Goal: Task Accomplishment & Management: Manage account settings

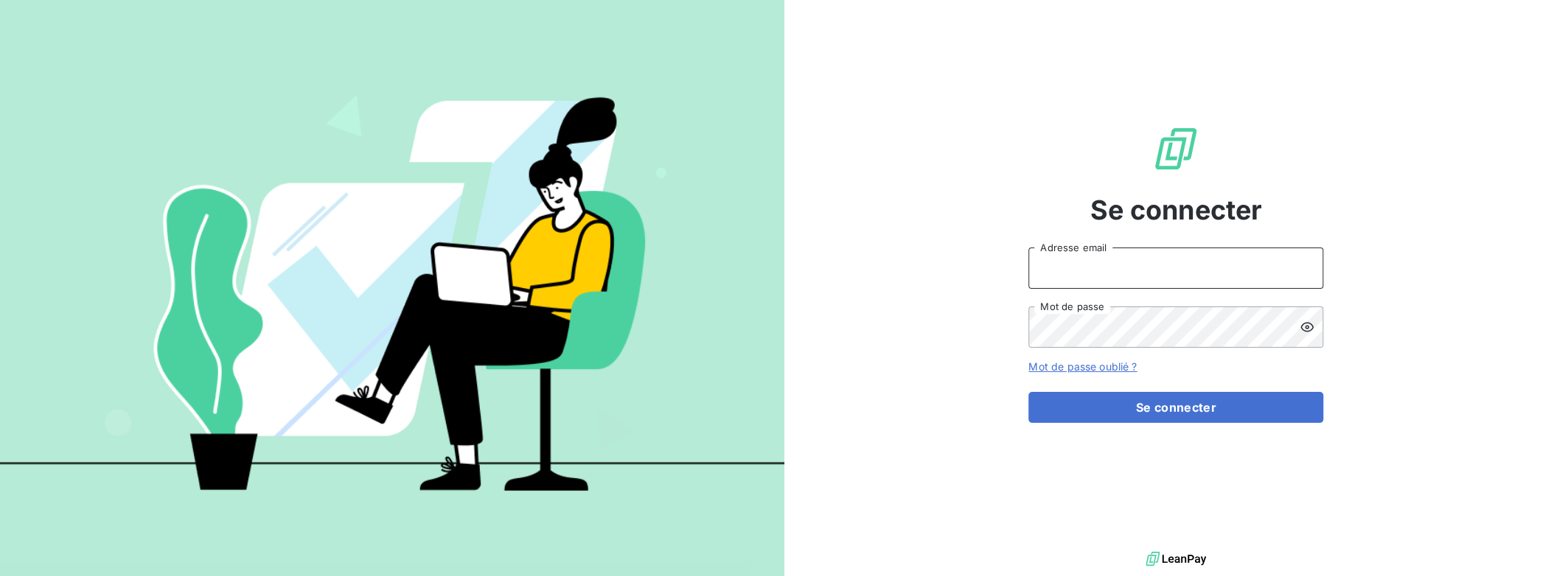
type input "[PERSON_NAME][EMAIL_ADDRESS][DOMAIN_NAME]"
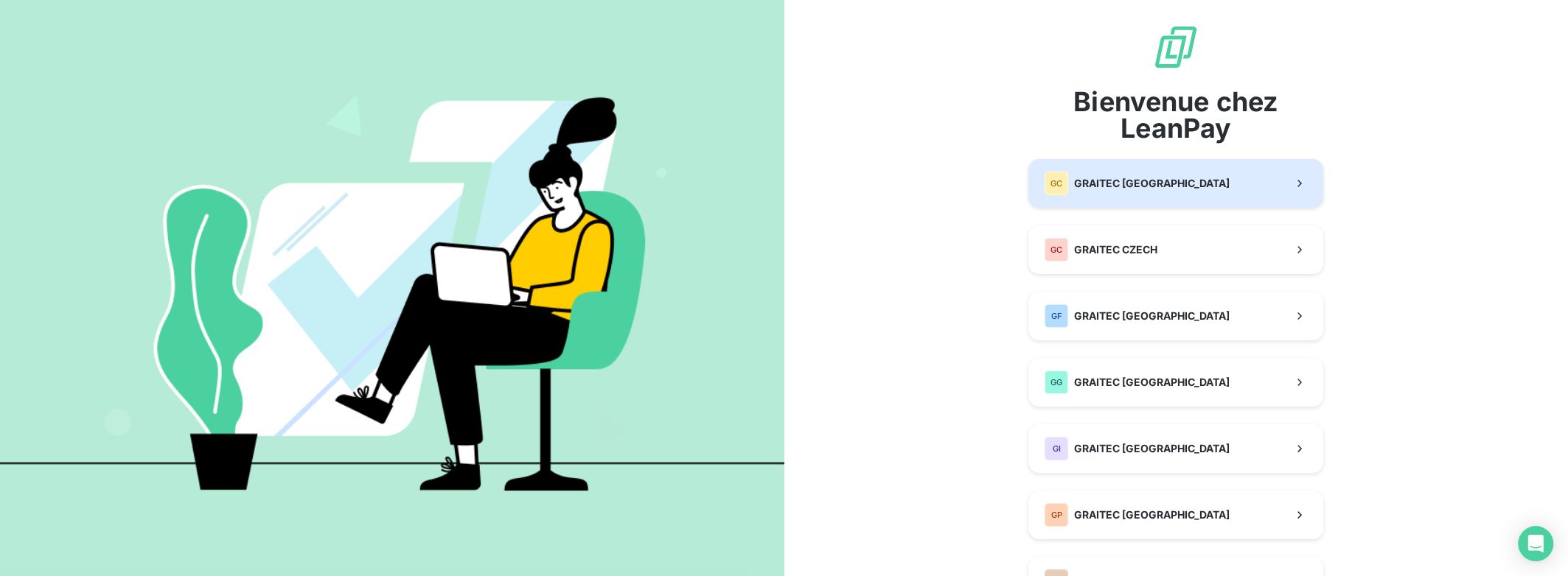
click at [1120, 182] on span "GRAITEC [GEOGRAPHIC_DATA]" at bounding box center [1152, 183] width 156 height 15
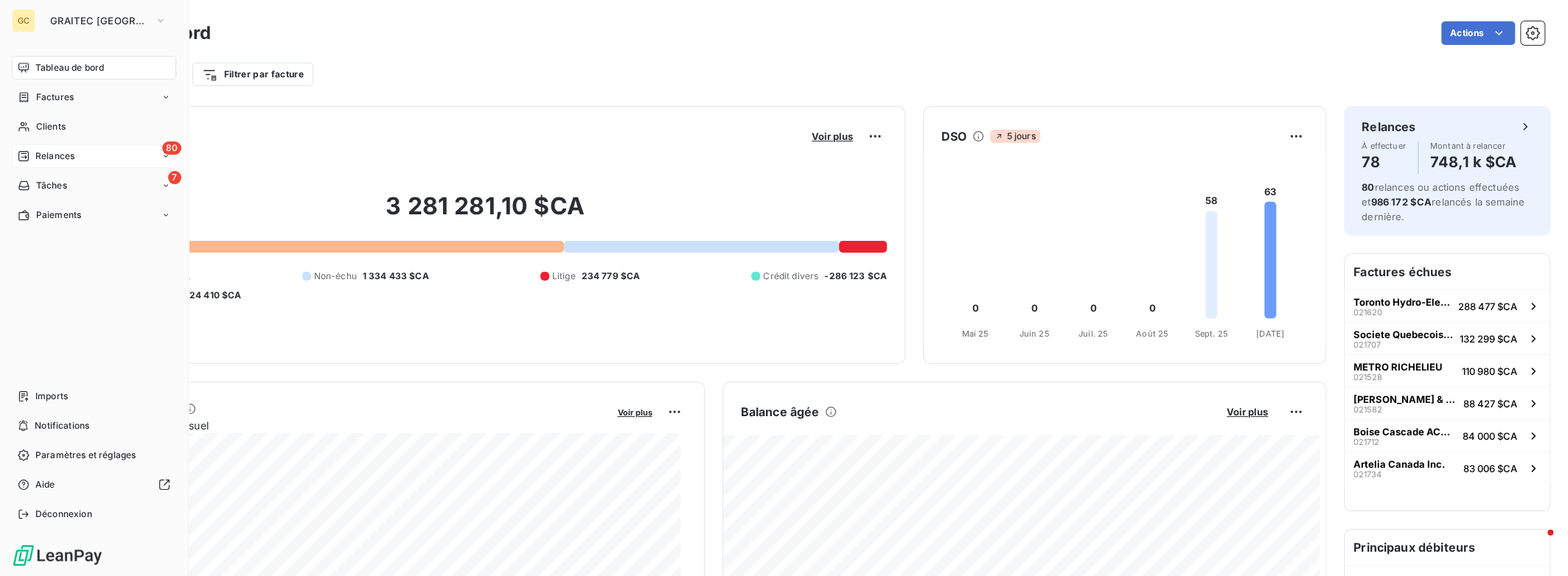
click at [112, 151] on div "80 Relances" at bounding box center [94, 156] width 165 height 24
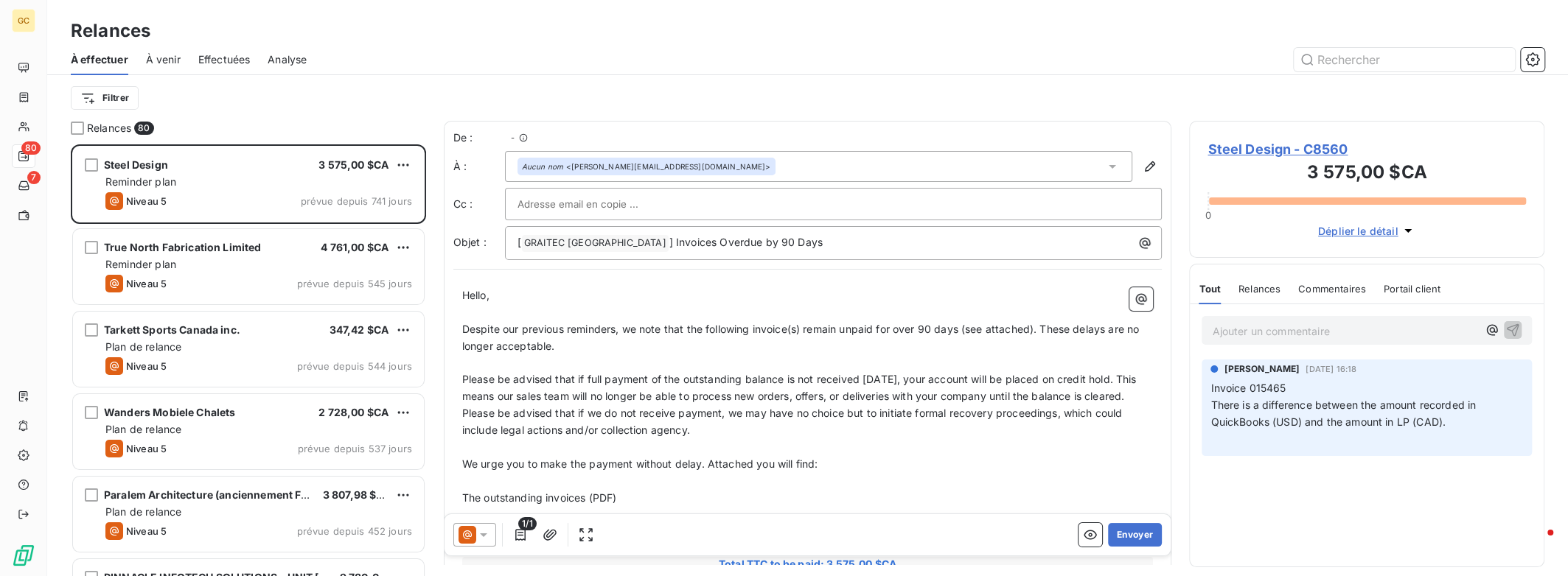
scroll to position [420, 343]
click at [222, 57] on span "Effectuées" at bounding box center [224, 59] width 52 height 15
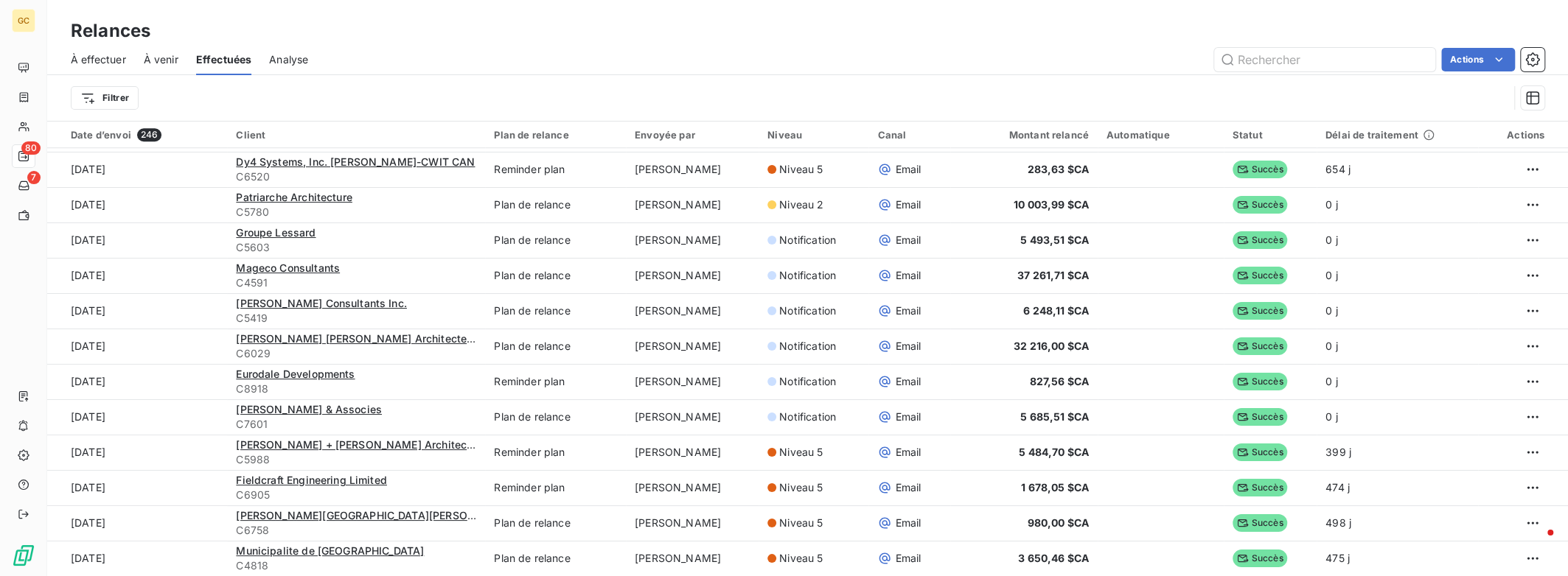
scroll to position [1178, 0]
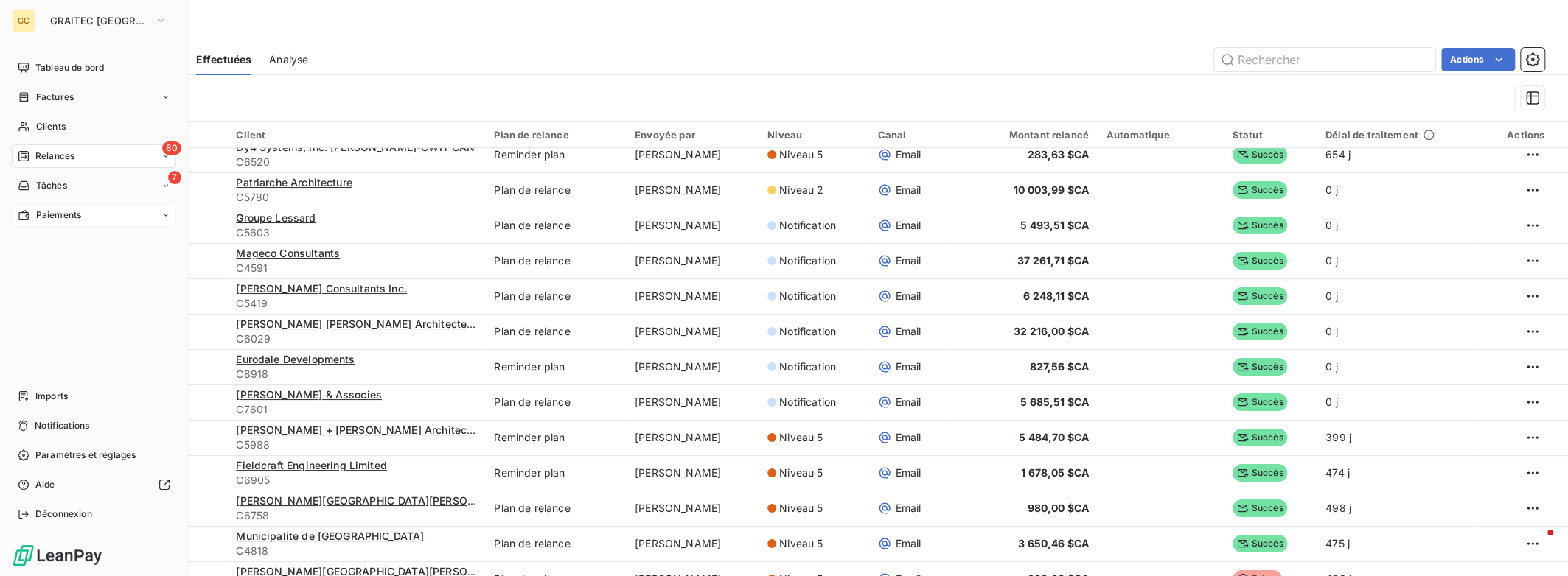
click at [51, 209] on span "Paiements" at bounding box center [58, 215] width 45 height 13
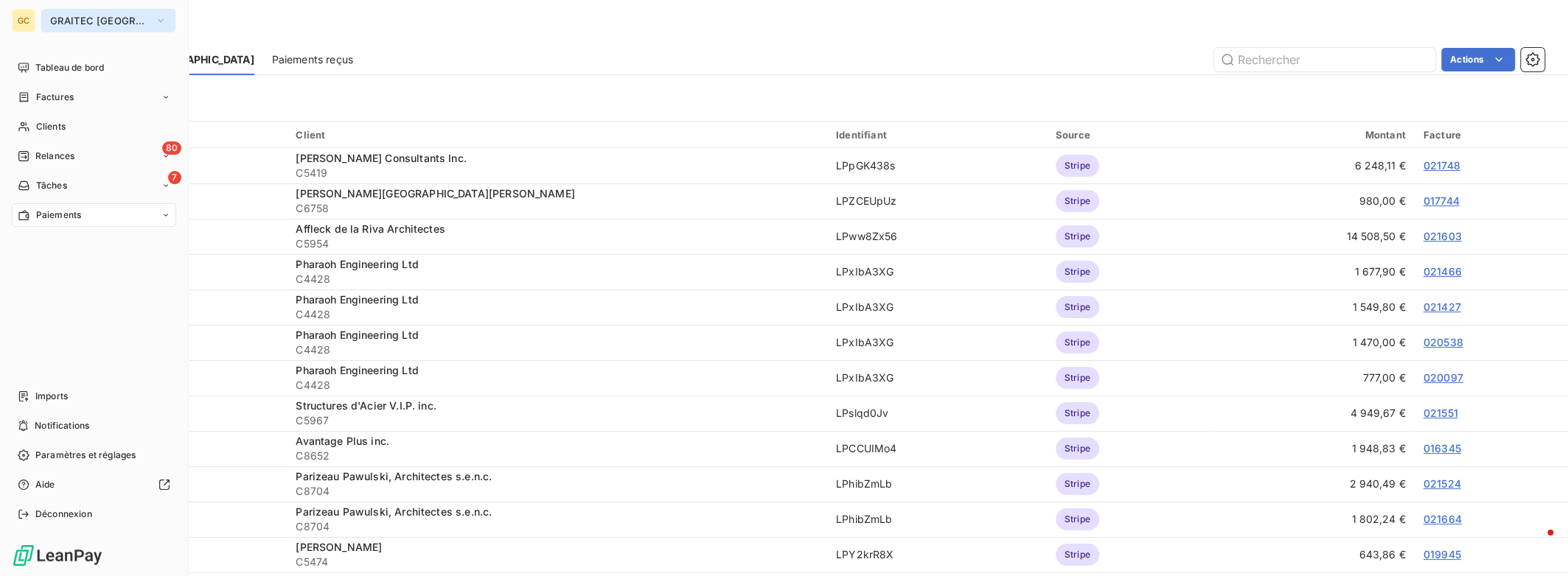
click at [155, 20] on icon "button" at bounding box center [161, 20] width 11 height 15
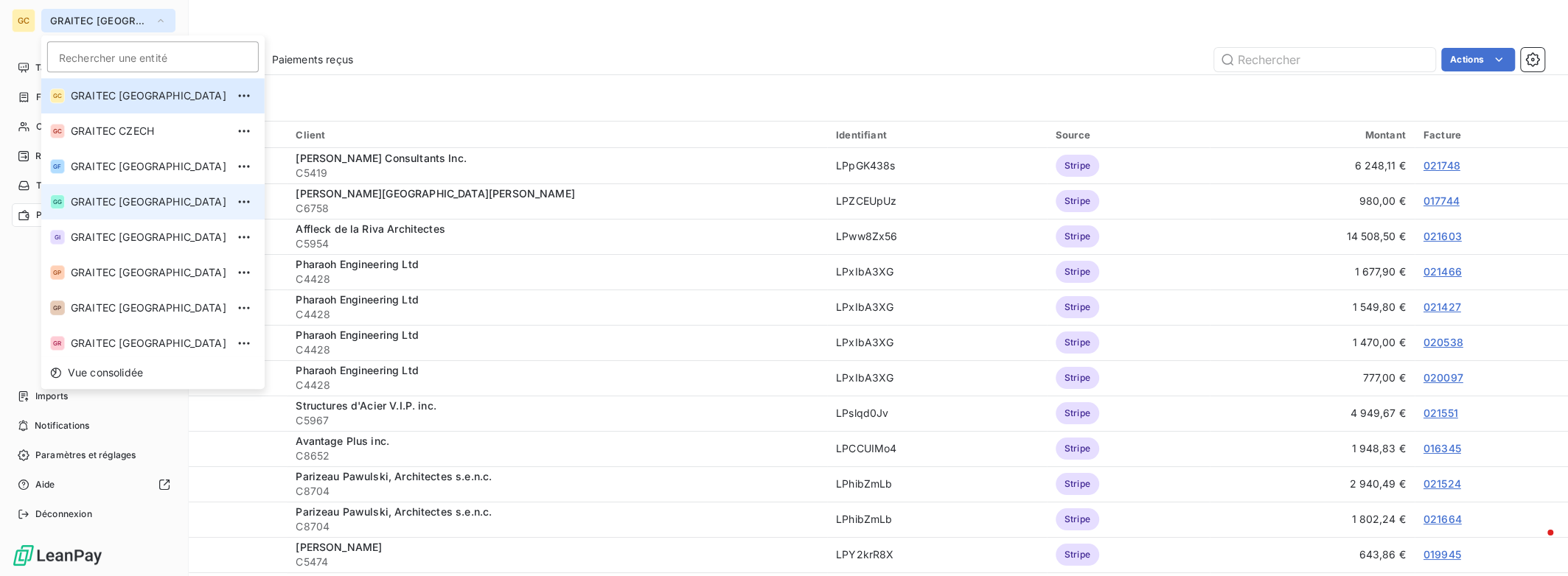
scroll to position [146, 0]
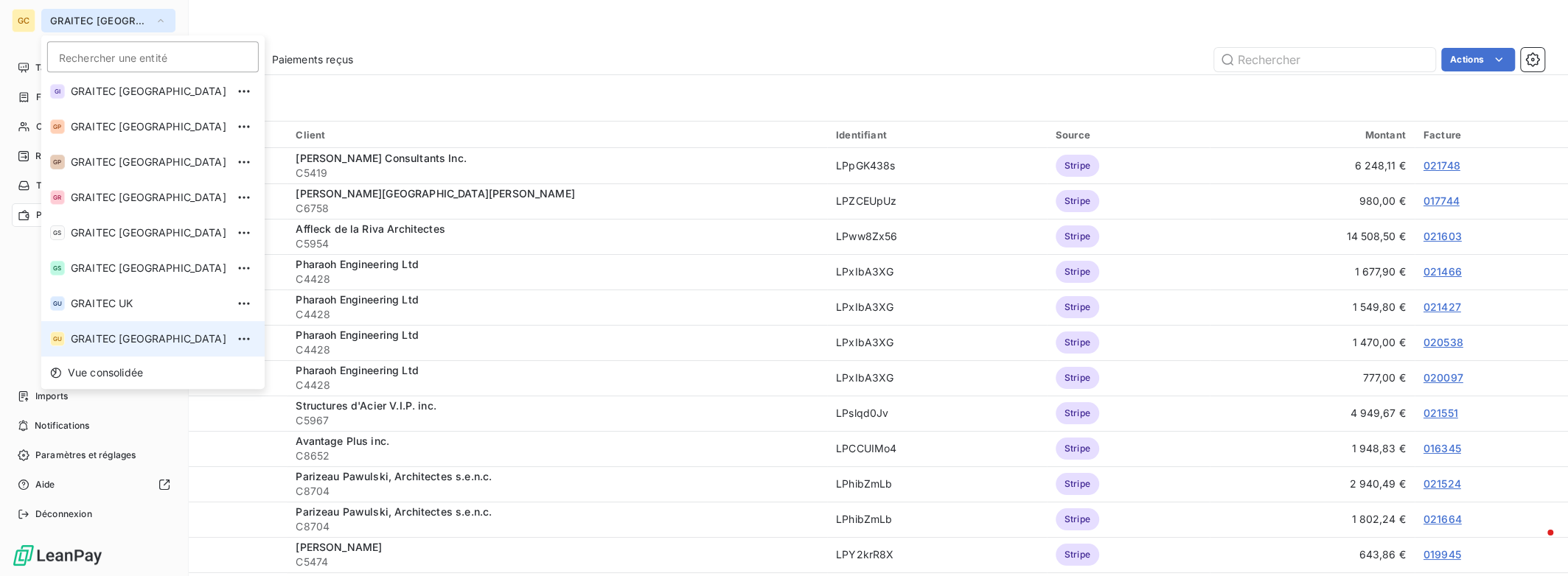
click at [109, 343] on span "GRAITEC [GEOGRAPHIC_DATA]" at bounding box center [148, 339] width 156 height 15
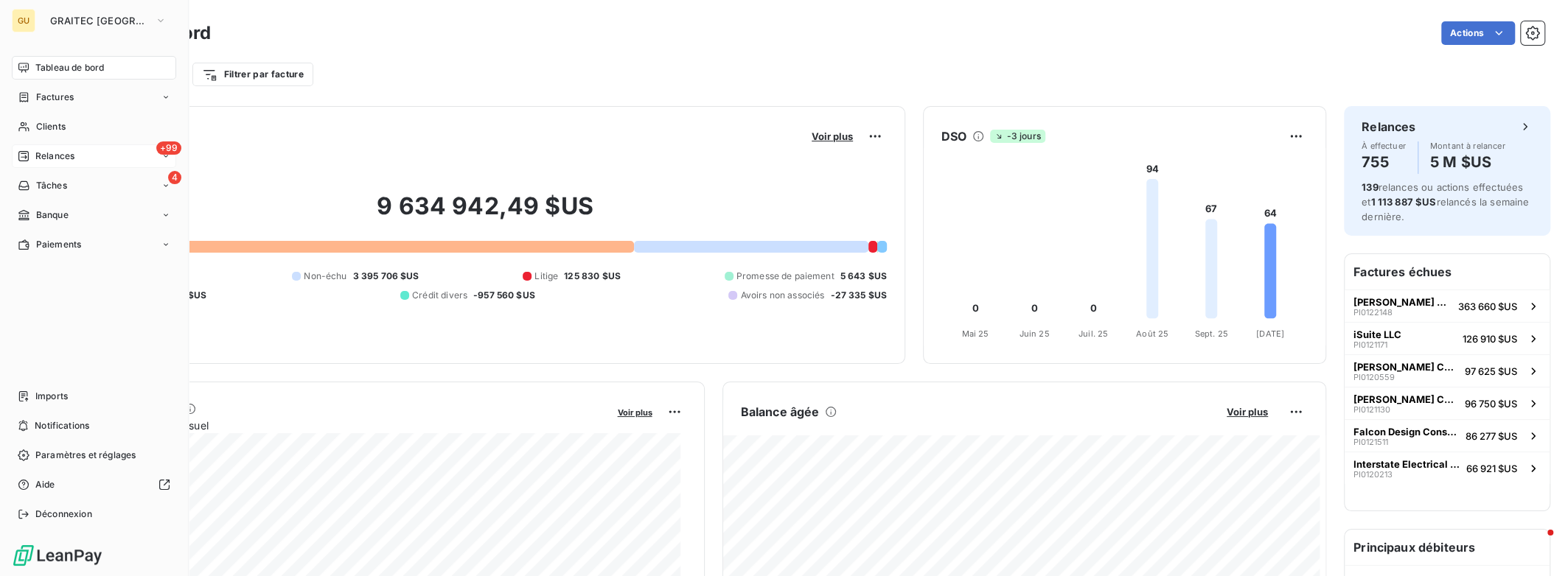
click at [117, 156] on div "+99 Relances" at bounding box center [94, 156] width 165 height 24
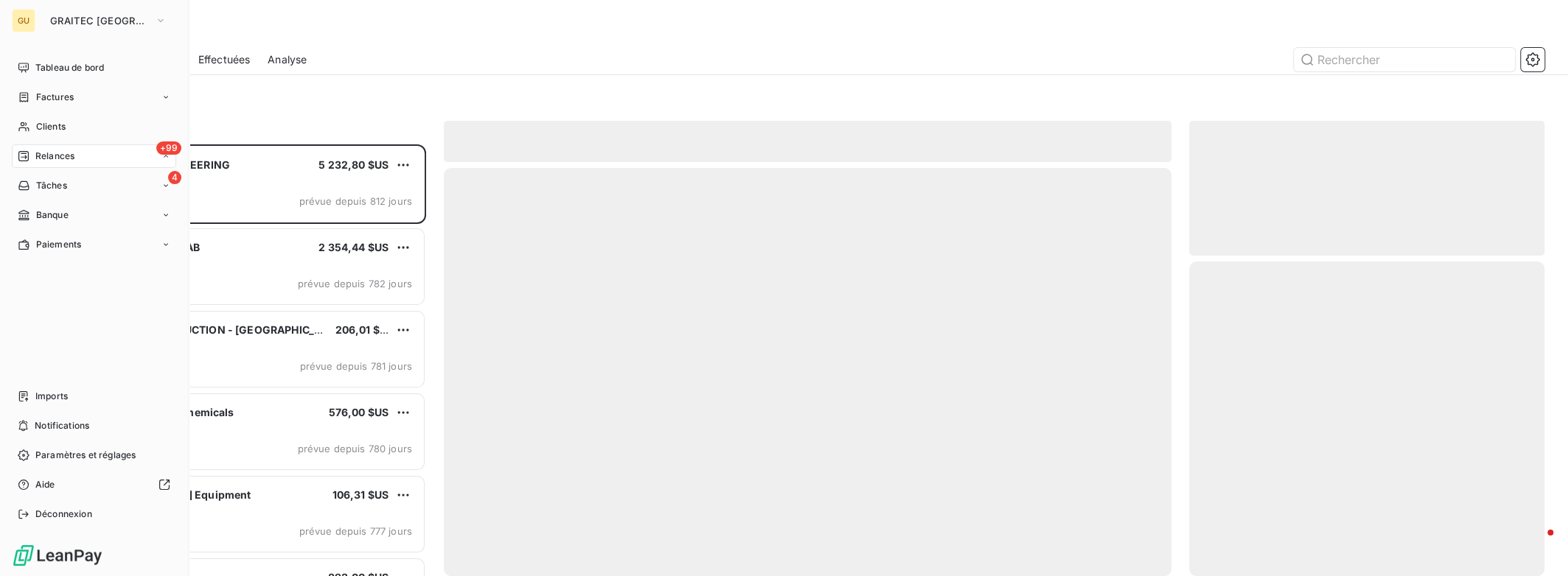
scroll to position [420, 343]
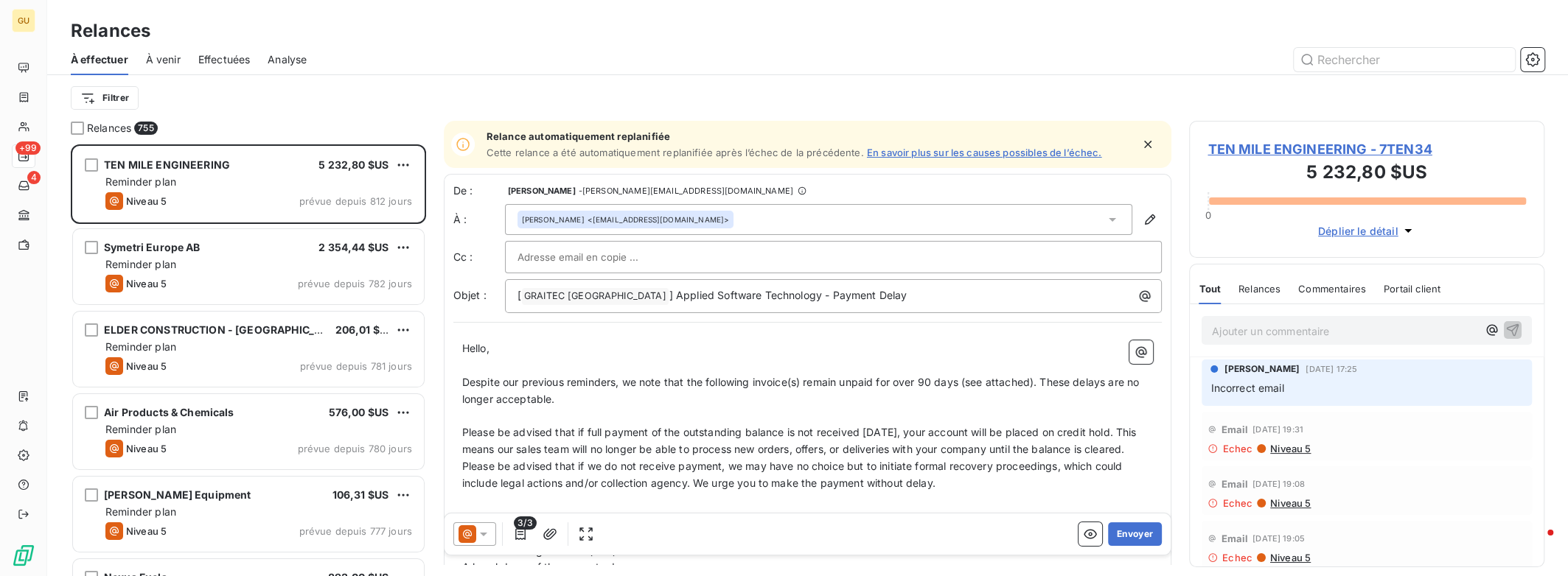
click at [228, 64] on span "Effectuées" at bounding box center [224, 59] width 52 height 15
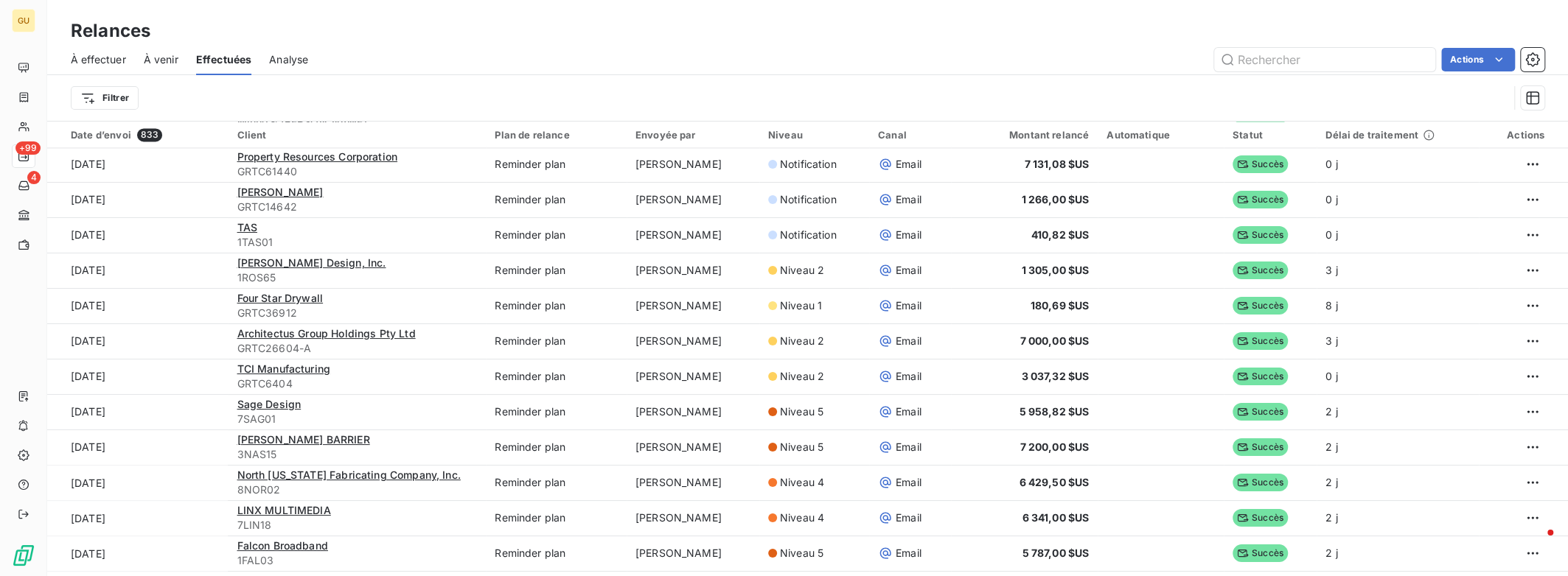
scroll to position [2161, 0]
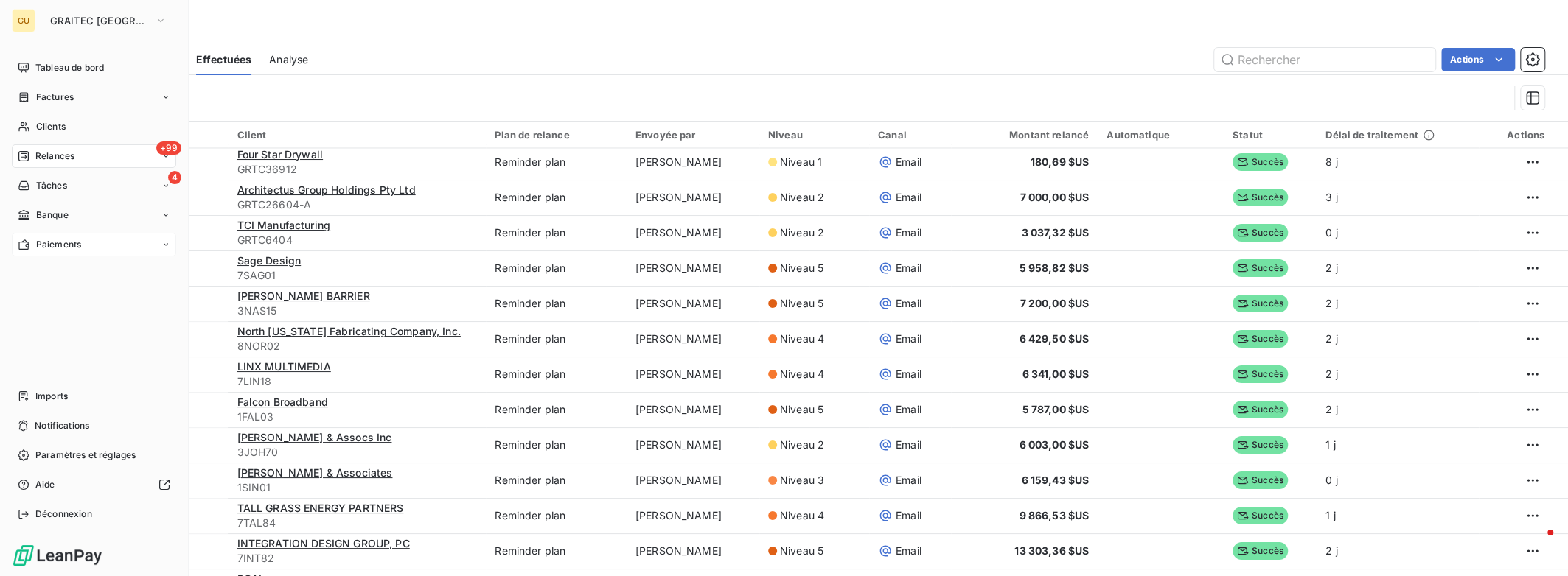
click at [69, 245] on span "Paiements" at bounding box center [58, 244] width 45 height 13
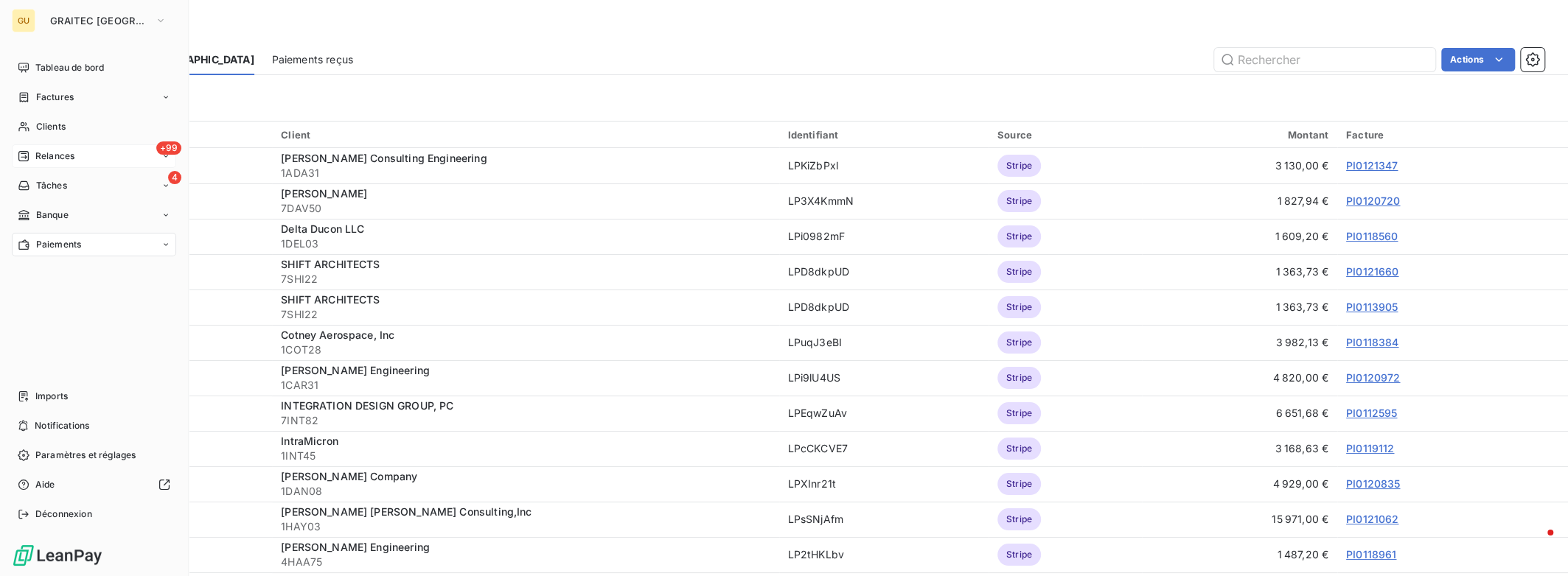
click at [65, 155] on span "Relances" at bounding box center [55, 156] width 39 height 13
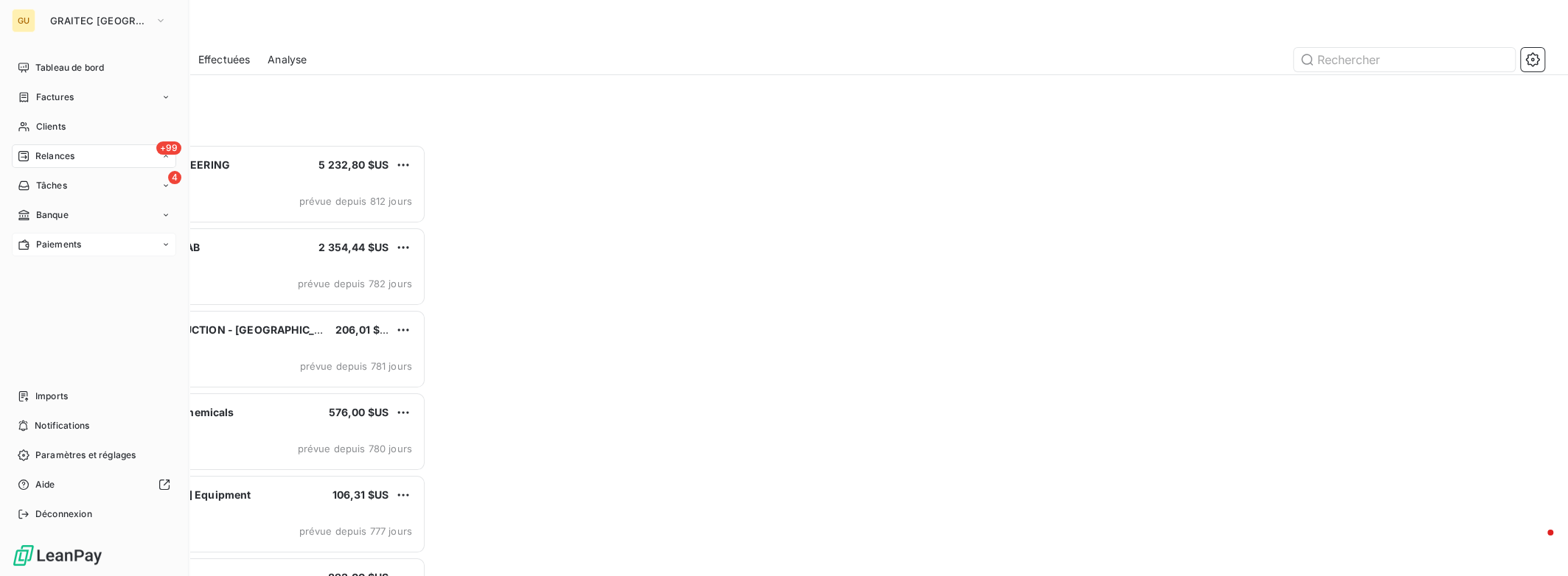
scroll to position [420, 343]
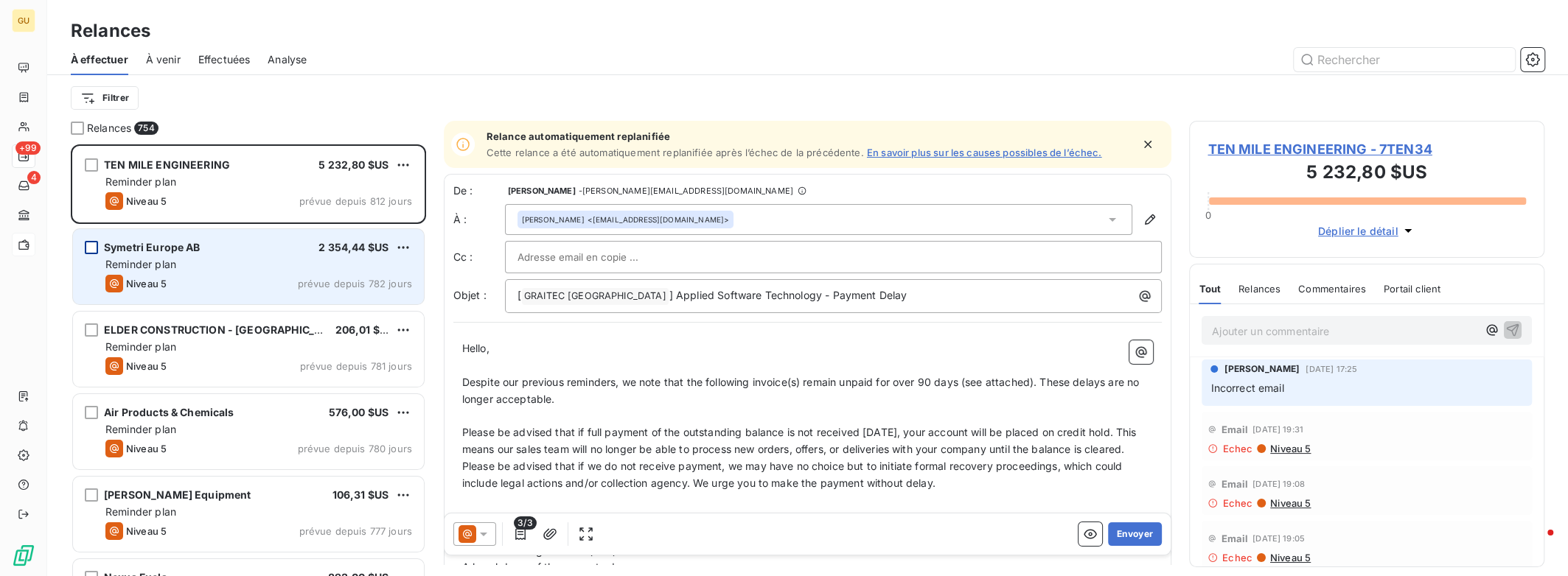
click at [93, 247] on div "grid" at bounding box center [91, 248] width 13 height 13
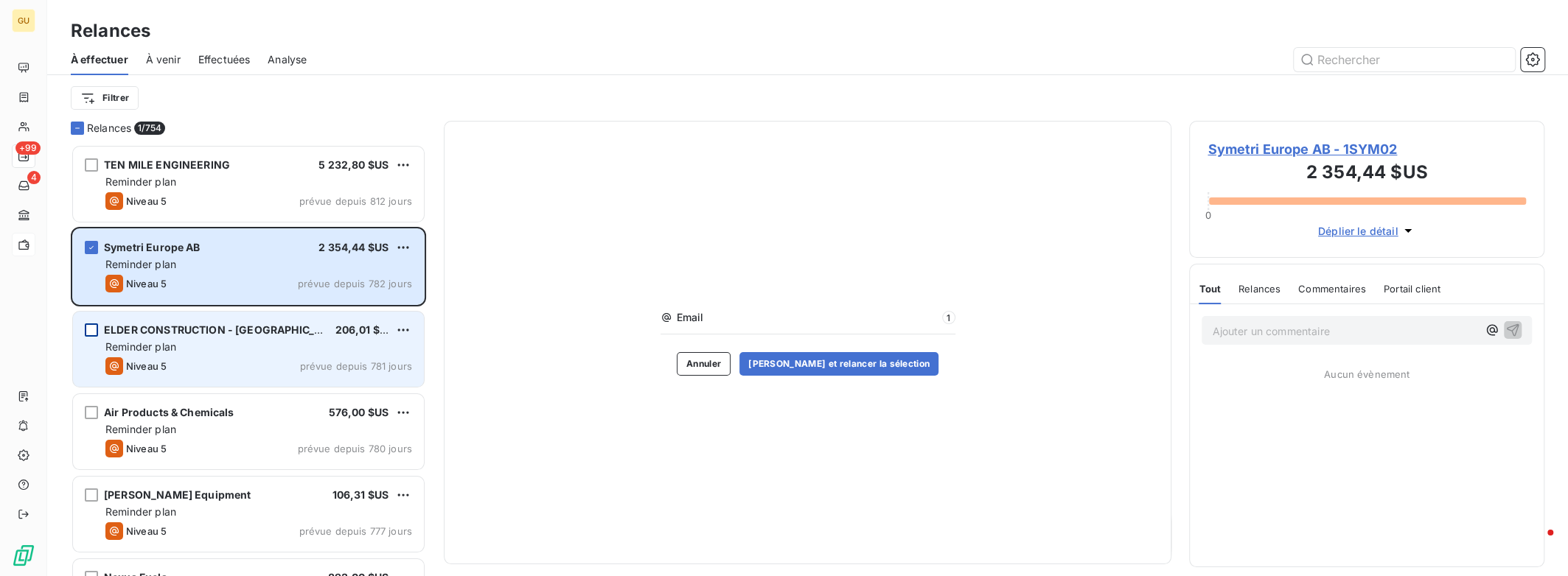
click at [91, 330] on div "grid" at bounding box center [91, 330] width 13 height 13
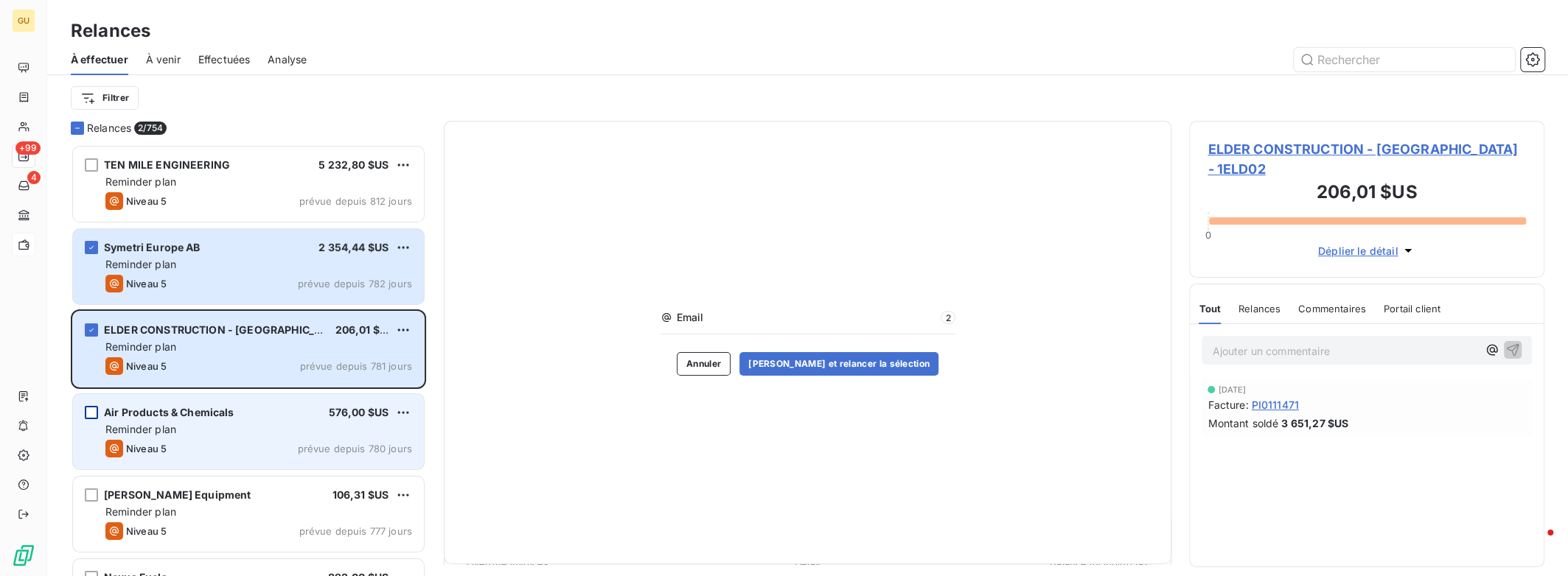
click at [92, 413] on div "grid" at bounding box center [91, 412] width 13 height 13
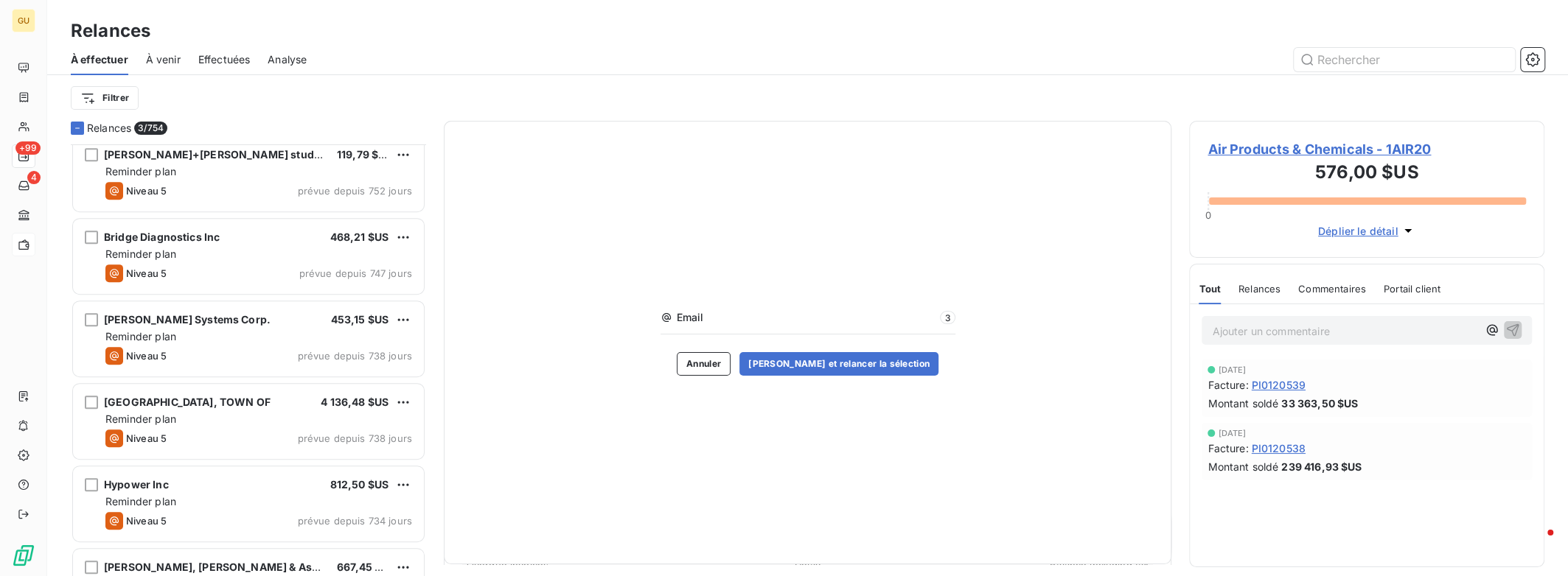
scroll to position [590, 0]
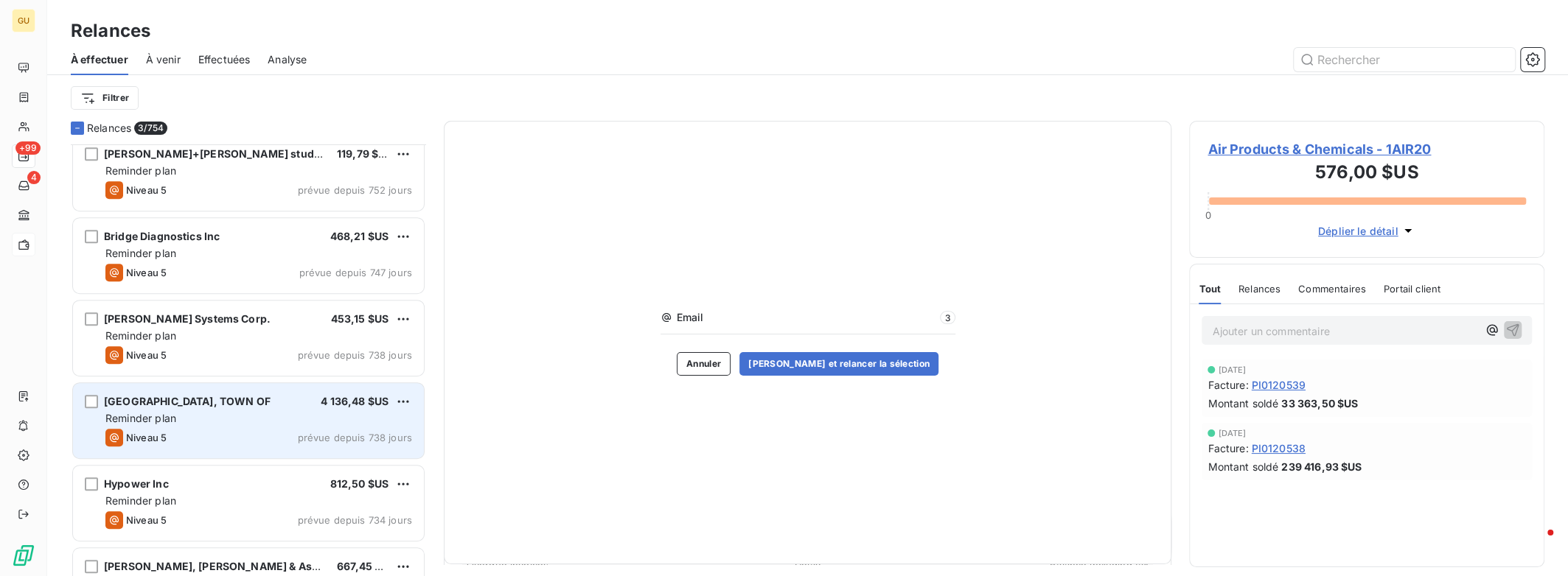
click at [126, 388] on div "[GEOGRAPHIC_DATA], TOWN OF 4 136,48 $US Reminder plan Niveau 5 prévue depuis 73…" at bounding box center [249, 420] width 351 height 75
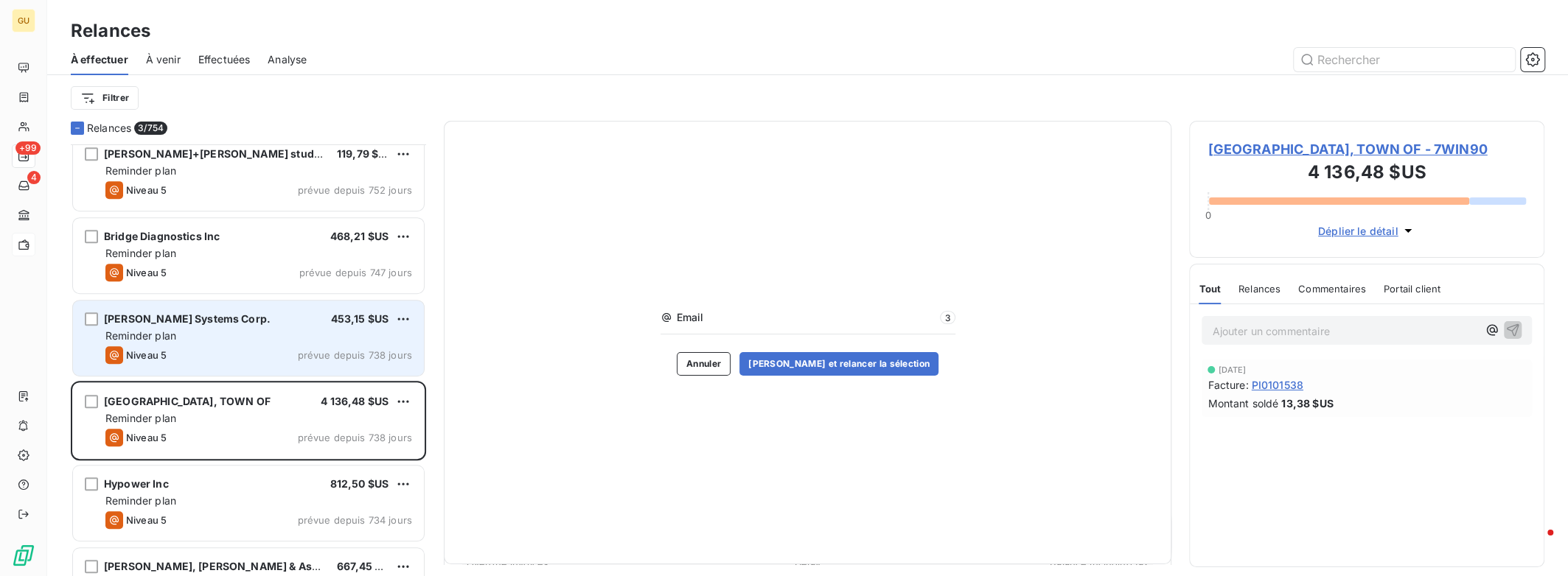
click at [152, 351] on span "Niveau 5" at bounding box center [147, 355] width 41 height 11
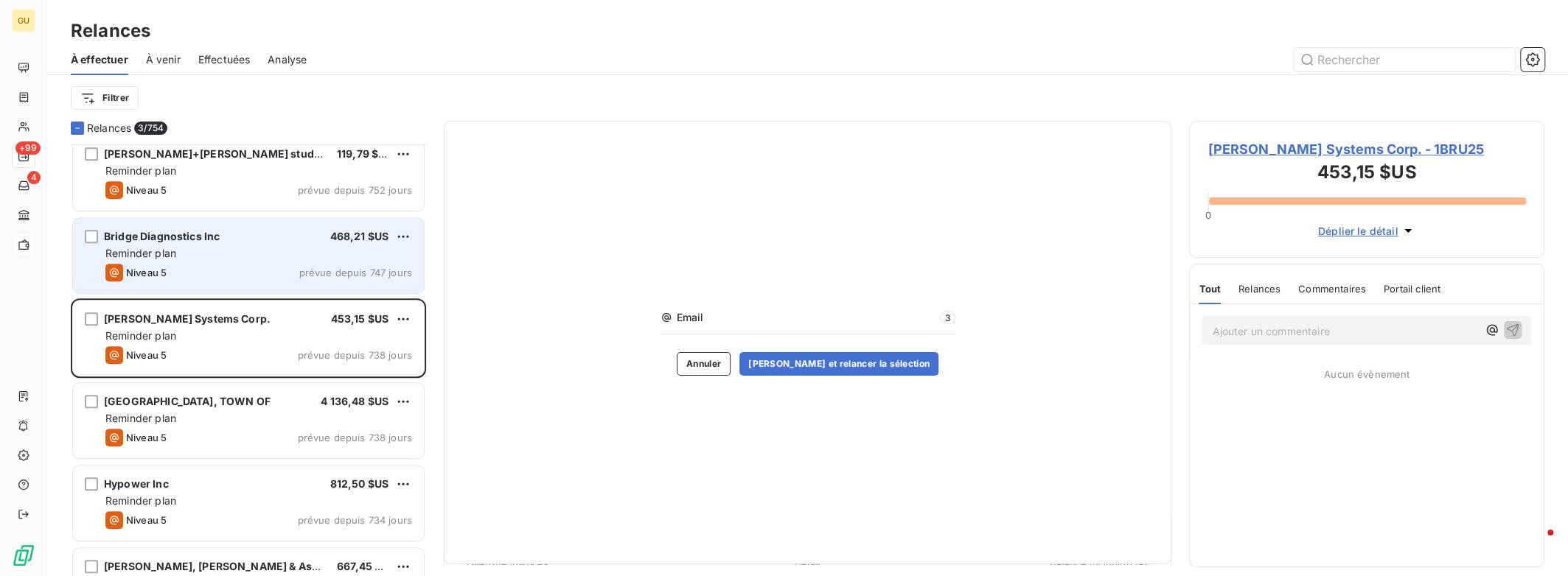
click at [159, 292] on div "Bridge Diagnostics Inc 468,21 $US Reminder plan Niveau 5 prévue depuis 747 jours" at bounding box center [249, 256] width 352 height 77
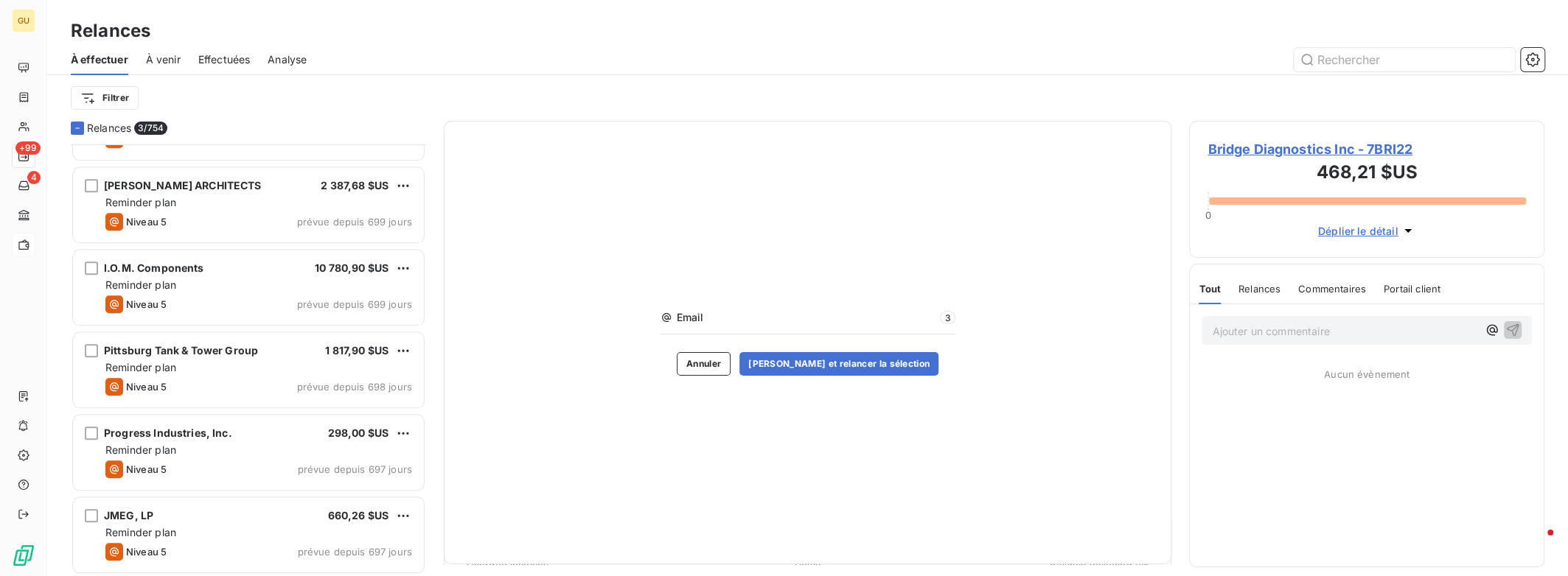
scroll to position [1179, 0]
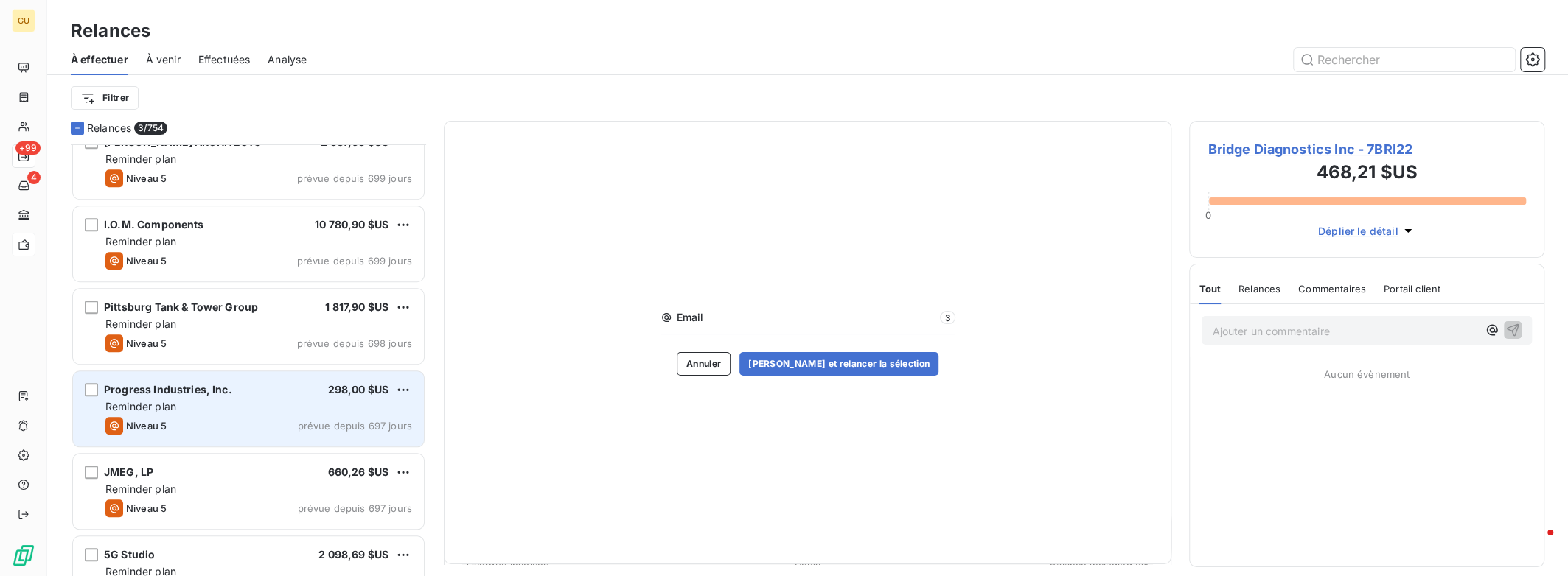
click at [184, 371] on div "Progress Industries, Inc. 298,00 $US Reminder plan Niveau 5 prévue depuis 697 j…" at bounding box center [249, 409] width 352 height 77
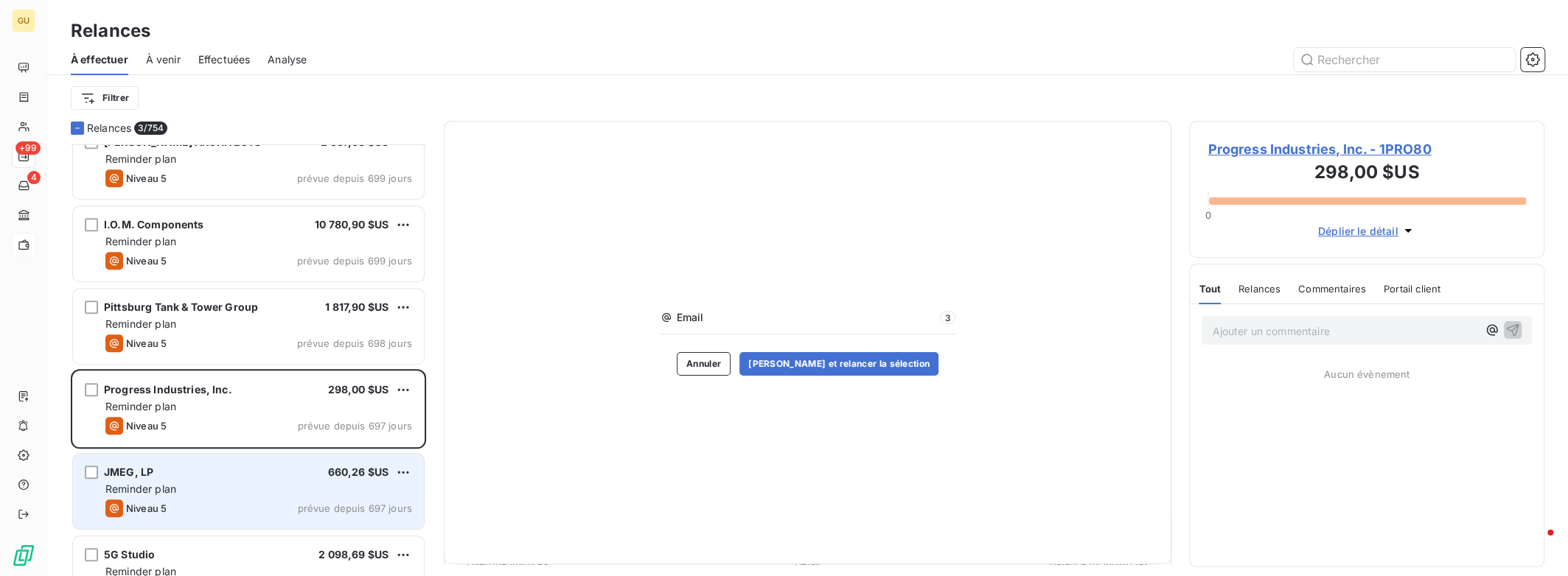
click at [182, 466] on div "JMEG, LP 660,26 $US" at bounding box center [258, 473] width 306 height 13
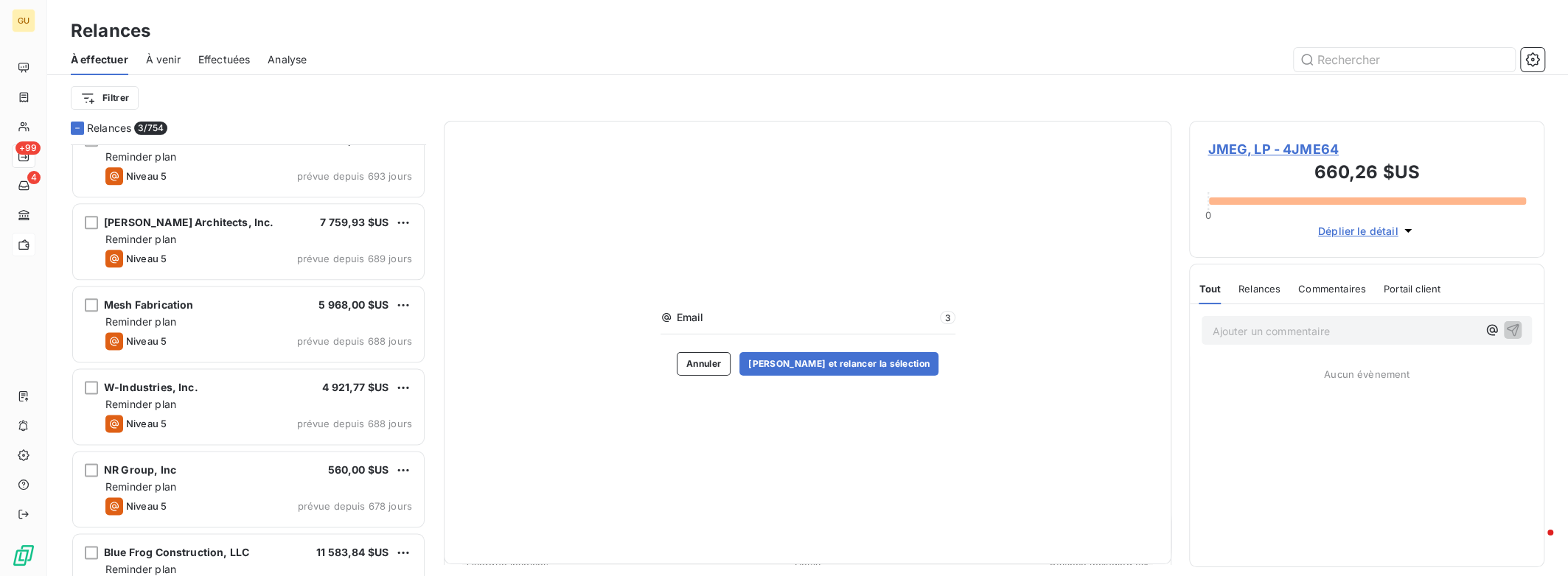
scroll to position [1769, 0]
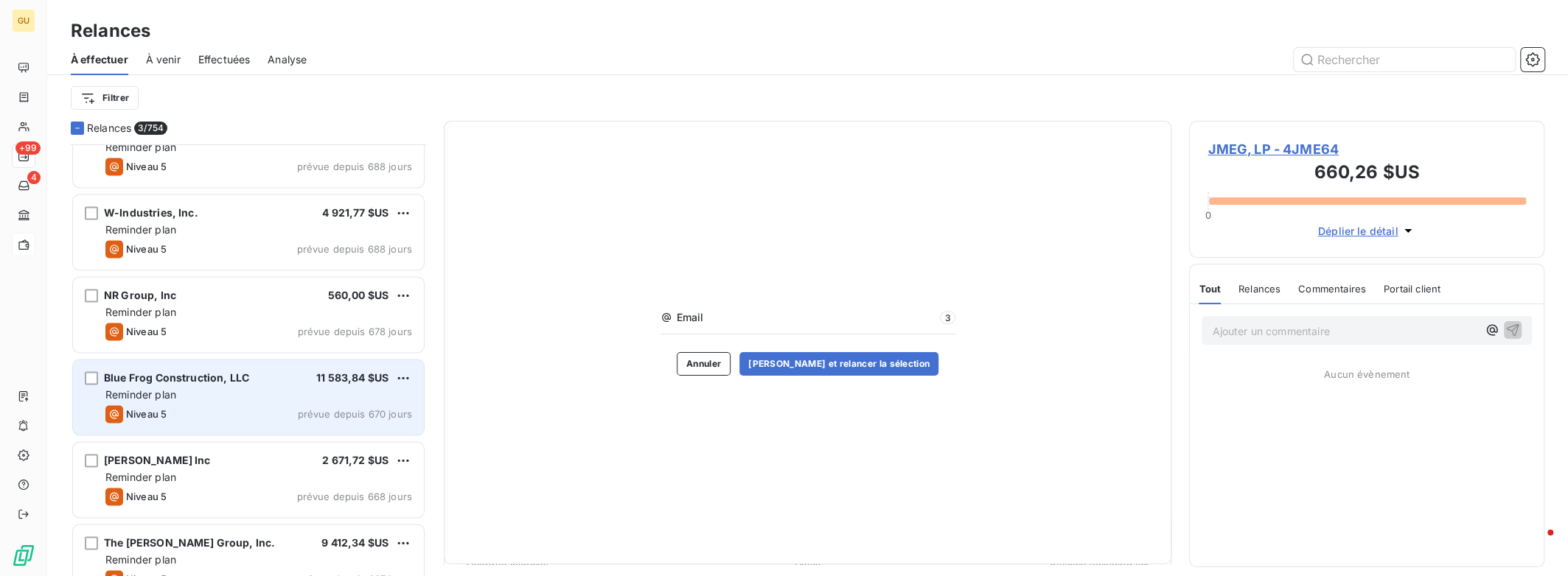
click at [189, 432] on div "Blue Frog Construction, LLC 11 583,84 $US Reminder plan Niveau 5 prévue depuis …" at bounding box center [249, 397] width 351 height 75
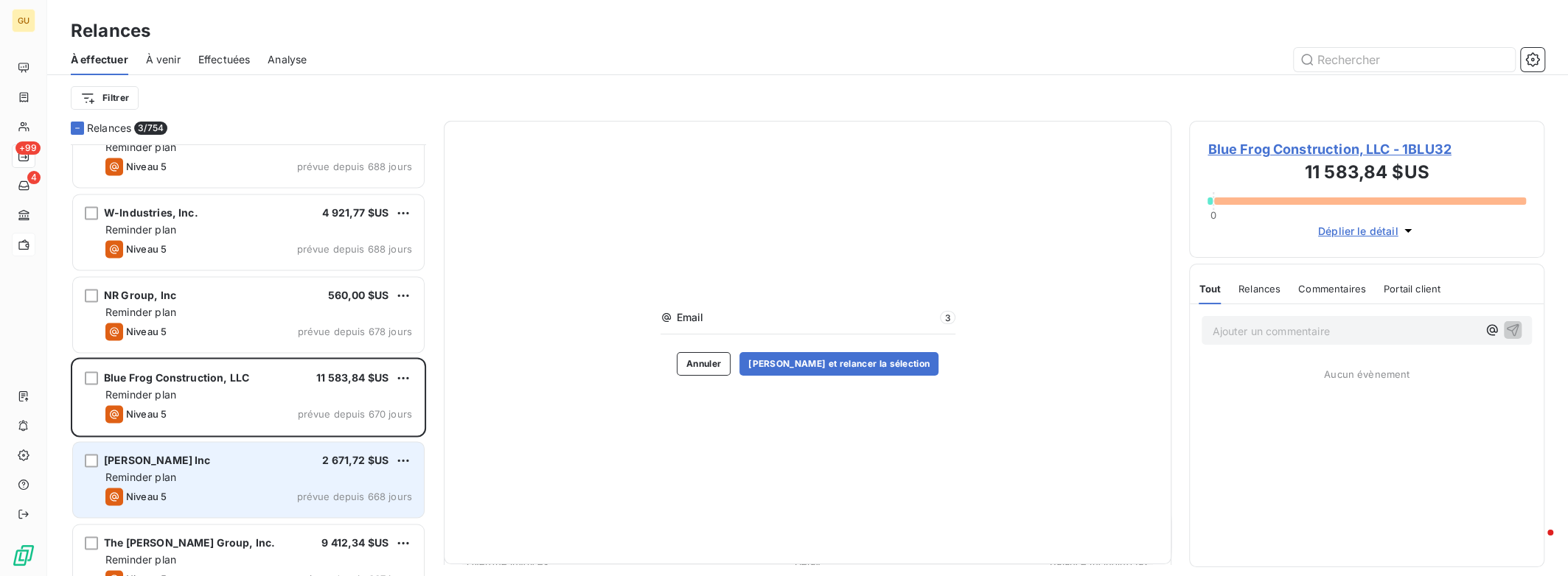
click at [184, 470] on div "Reminder plan" at bounding box center [258, 477] width 306 height 15
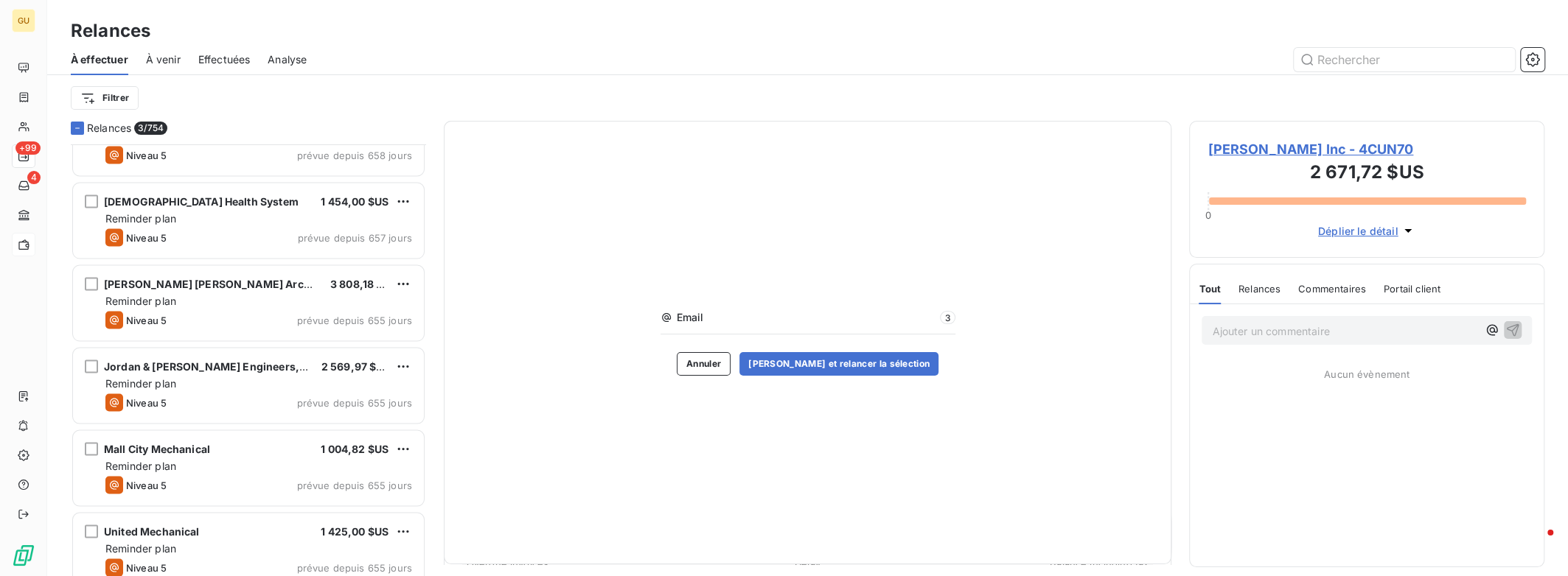
scroll to position [2358, 0]
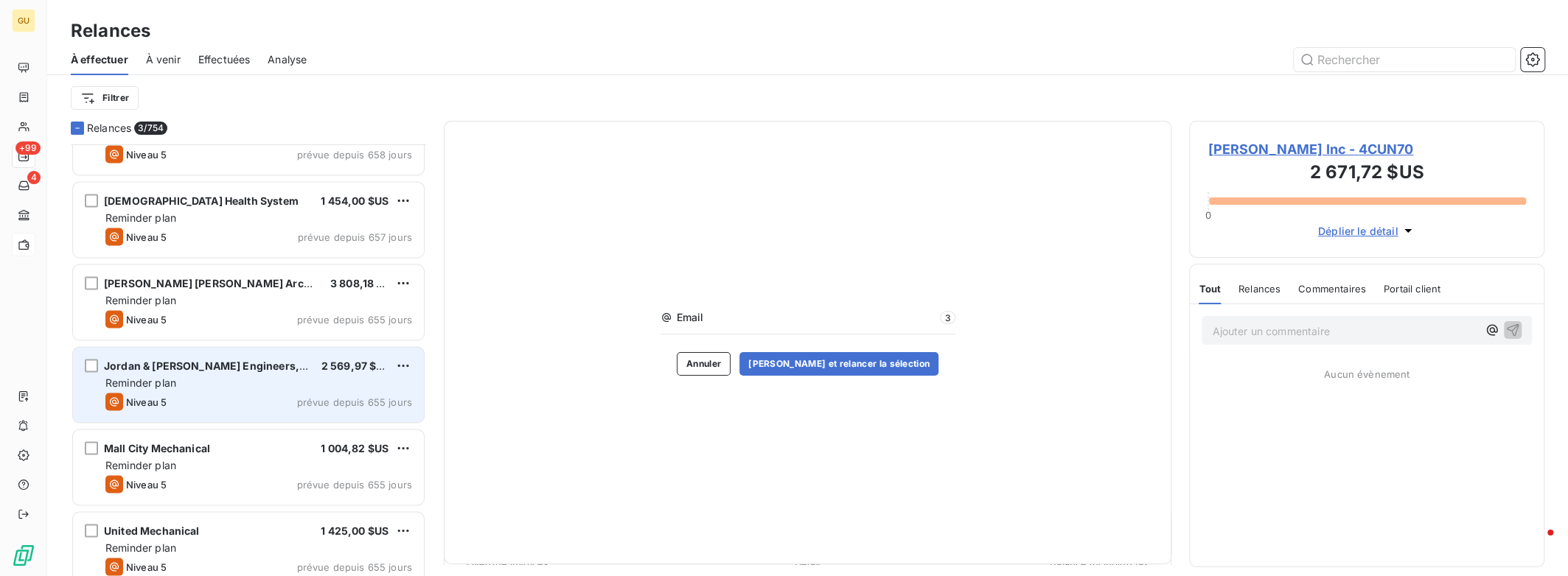
click at [199, 420] on div "Jordan & [PERSON_NAME] Engineers,Inc 2 569,97 $US Reminder plan Niveau 5 prévue…" at bounding box center [249, 385] width 351 height 75
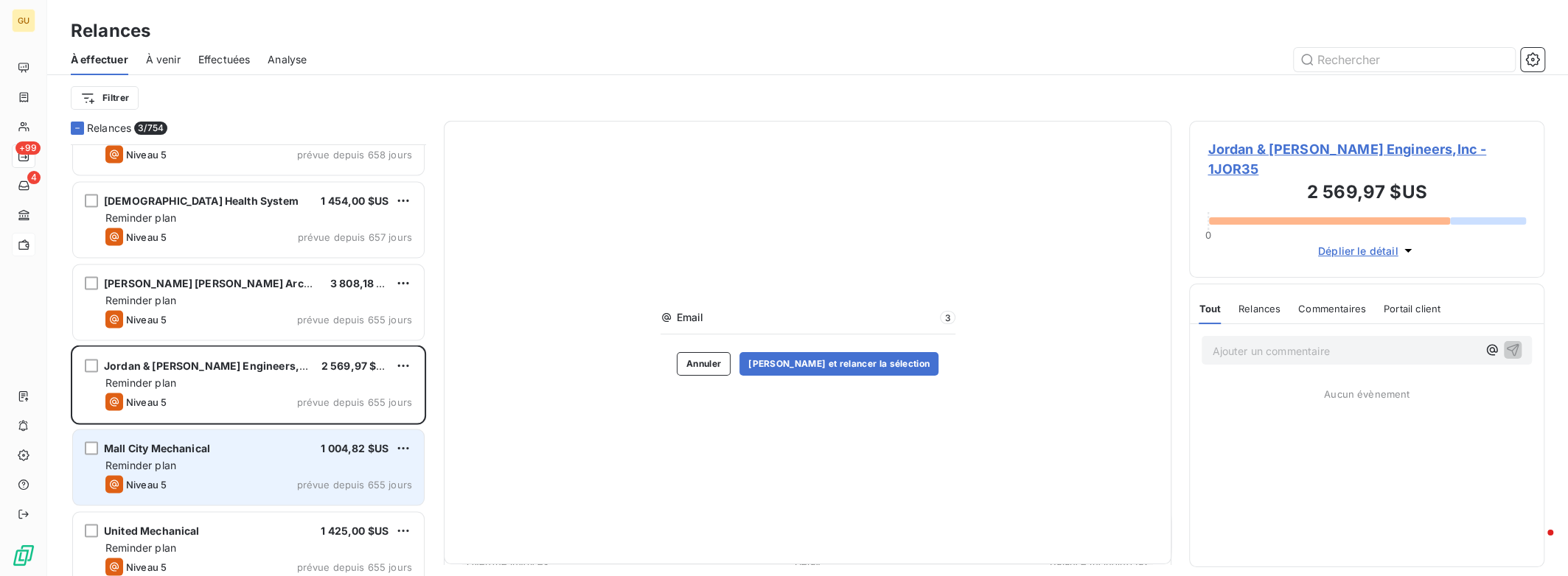
click at [194, 451] on span "Mall City Mechanical" at bounding box center [157, 448] width 106 height 12
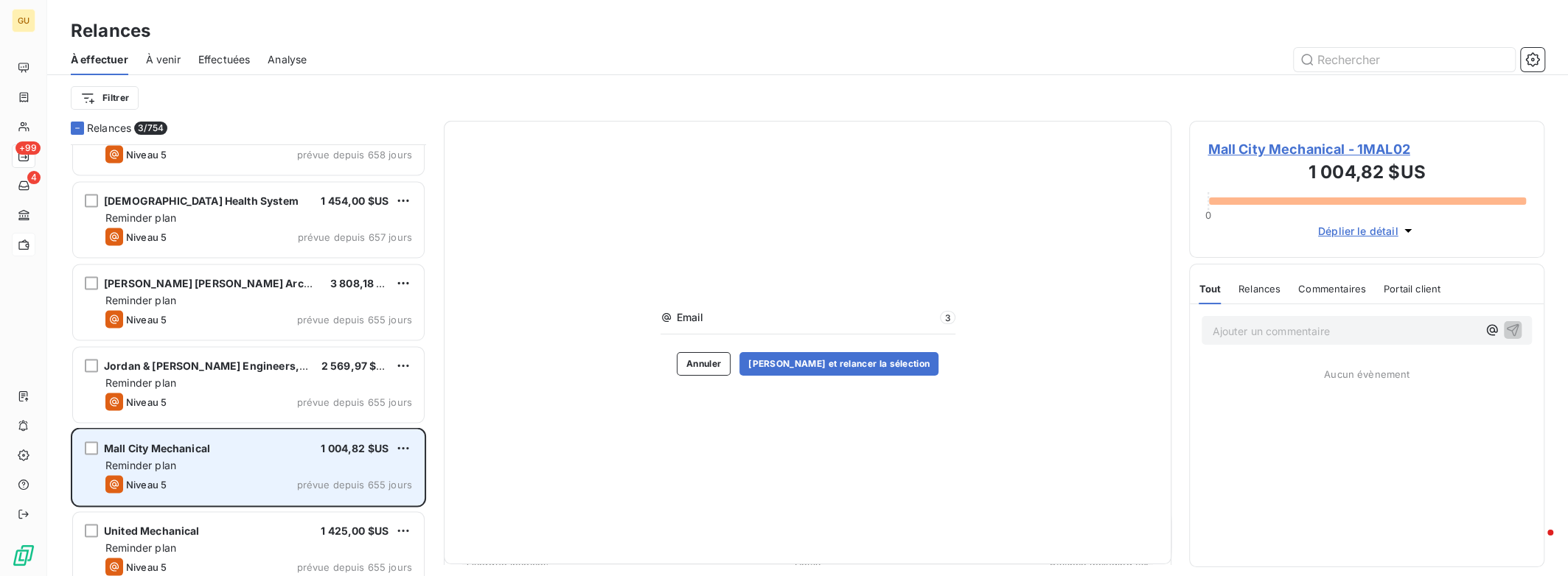
click at [184, 498] on div "Mall City Mechanical 1 004,82 $US Reminder plan Niveau 5 prévue depuis 655 jours" at bounding box center [249, 468] width 351 height 75
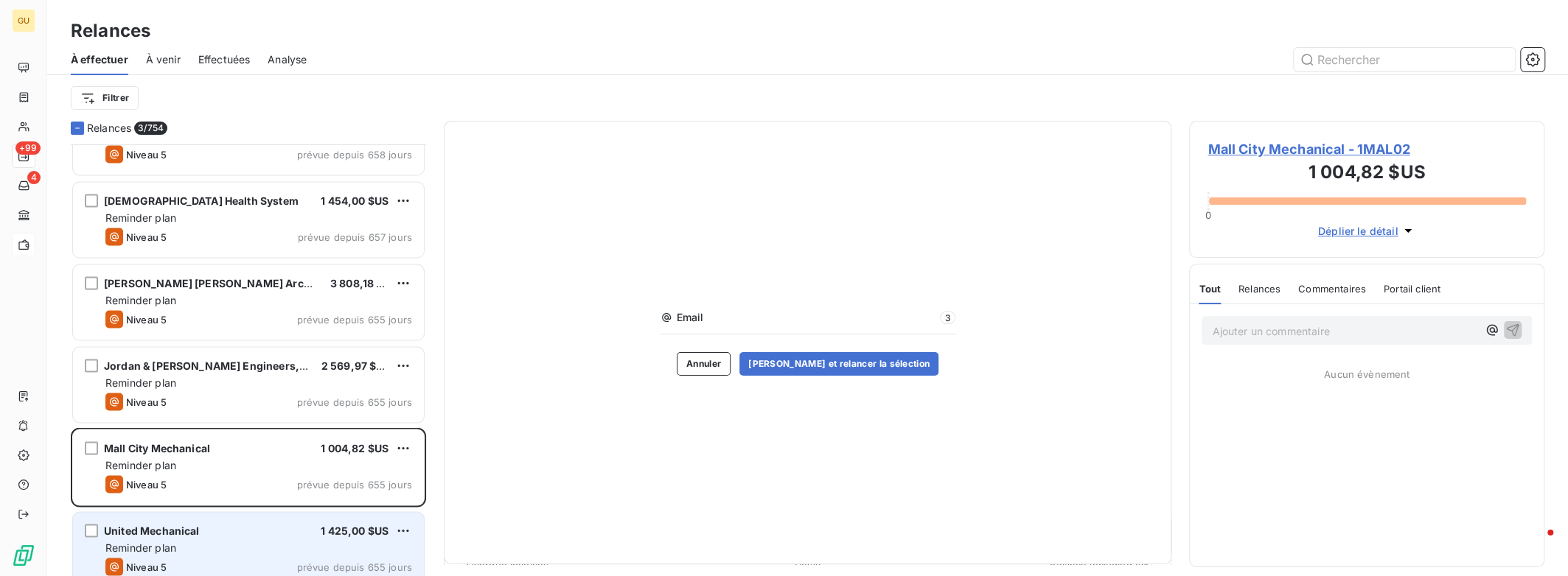
click at [182, 518] on div "United Mechanical 1 425,00 $US Reminder plan Niveau 5 prévue depuis 655 jours" at bounding box center [249, 551] width 351 height 75
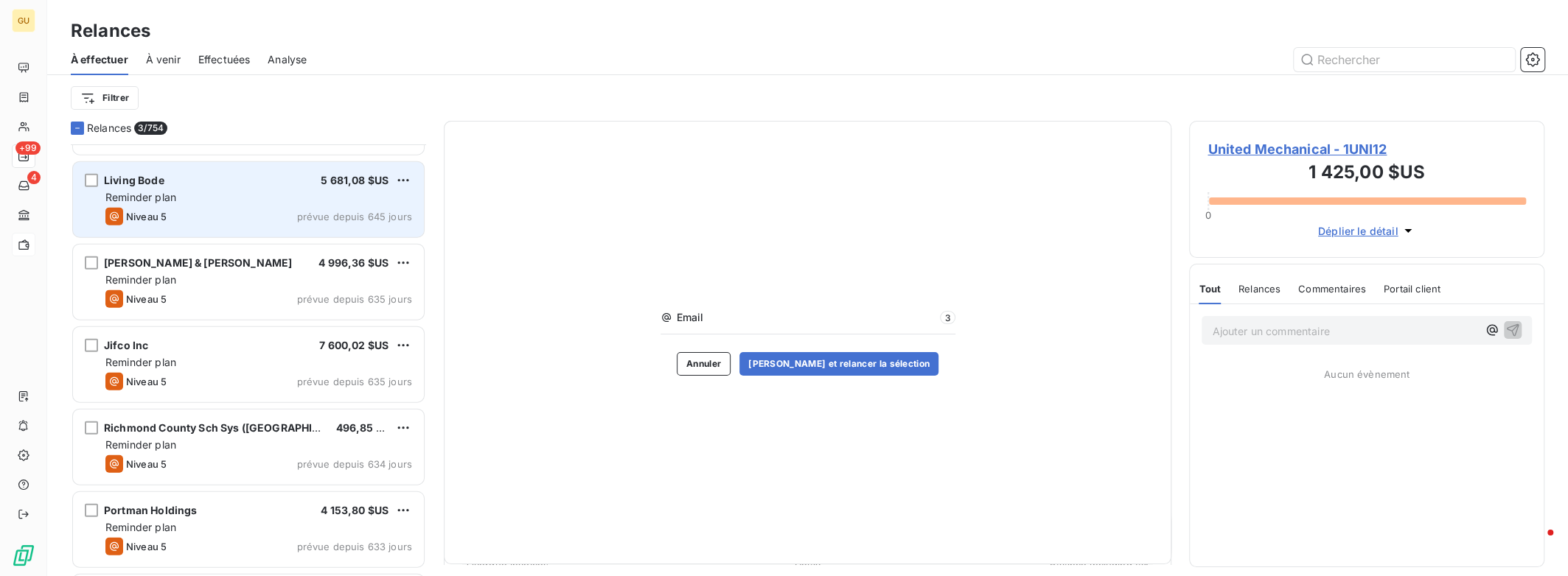
scroll to position [2958, 0]
click at [258, 436] on div "Reminder plan" at bounding box center [258, 443] width 306 height 15
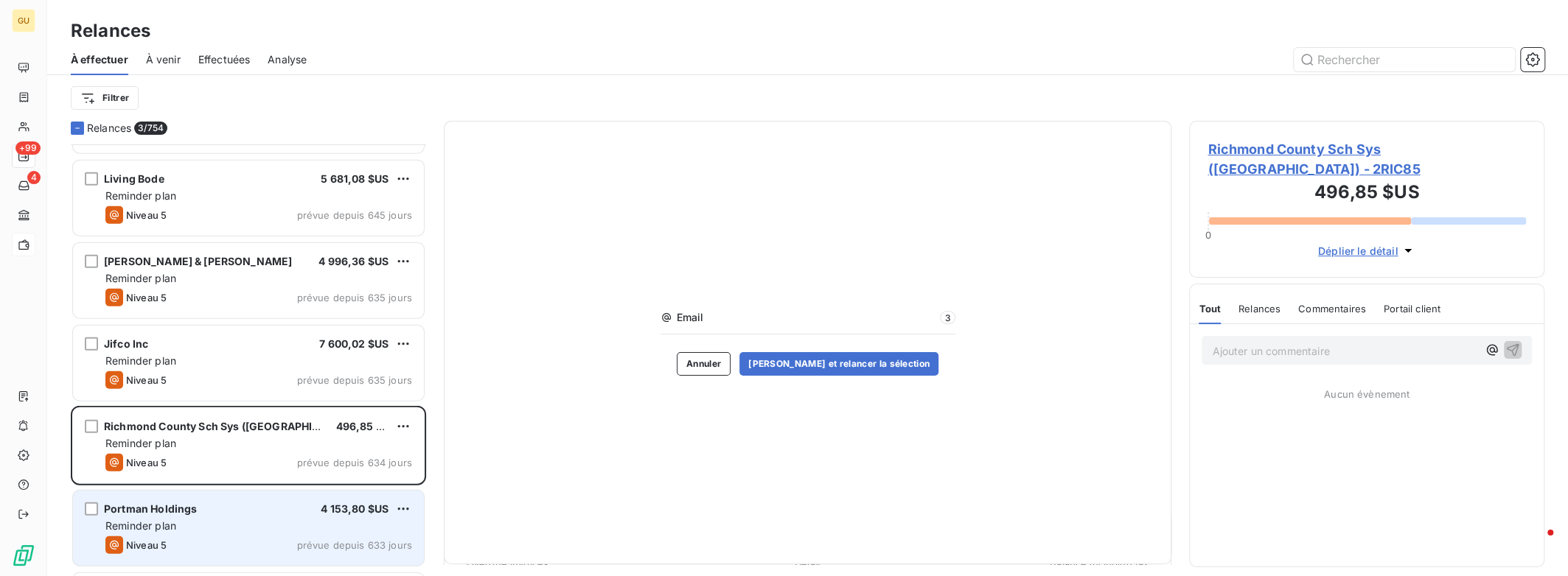
click at [250, 495] on div "Portman Holdings 4 153,80 $US Reminder plan Niveau 5 prévue depuis 633 jours" at bounding box center [249, 528] width 351 height 75
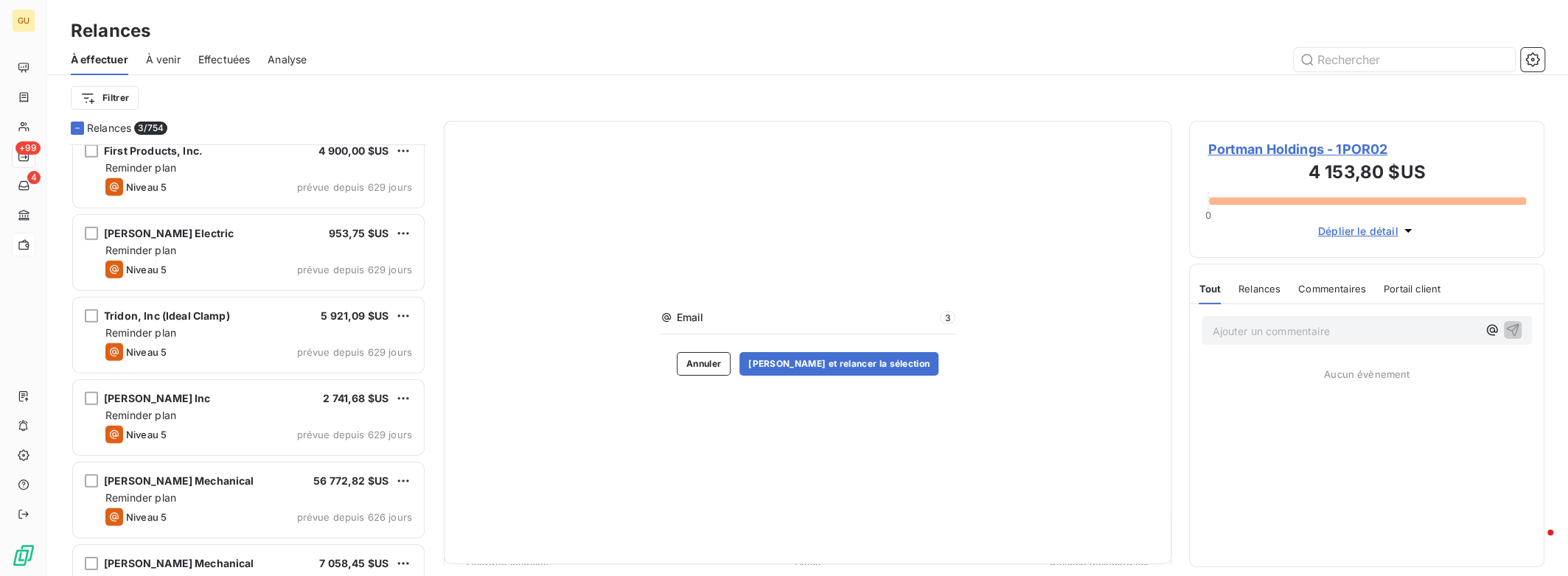
scroll to position [3744, 0]
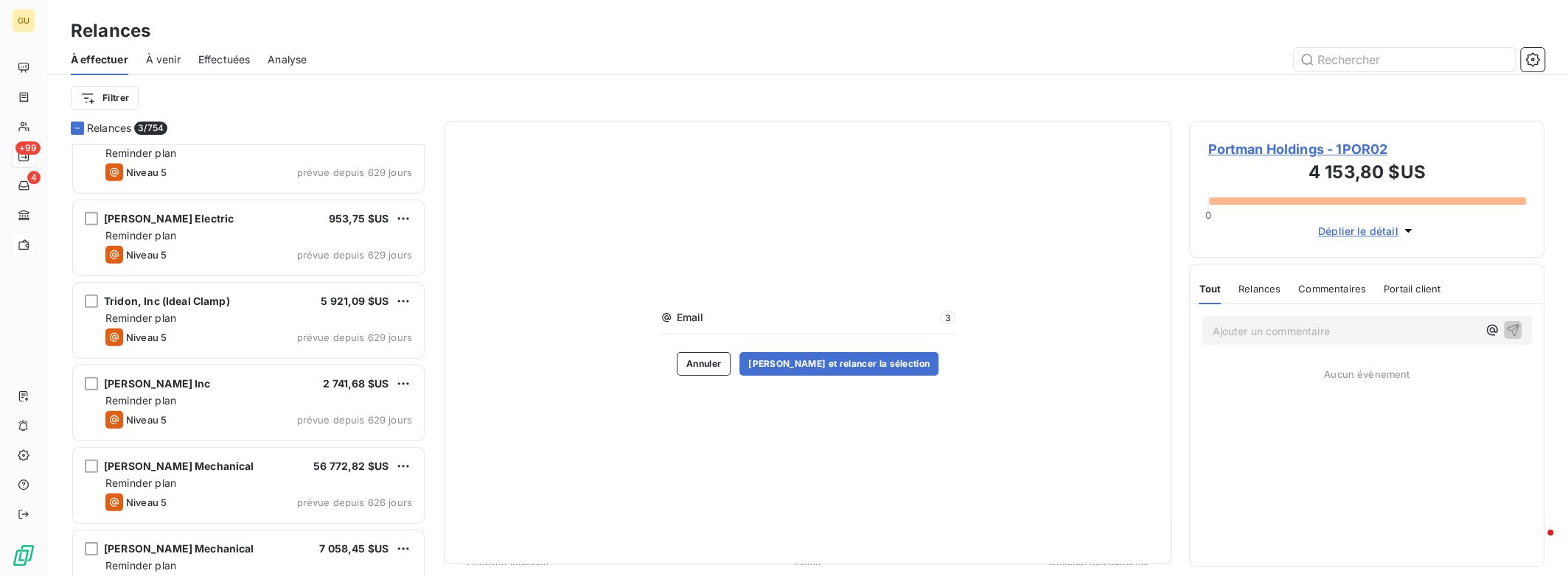
click at [250, 495] on div "Niveau 5 prévue depuis 626 jours" at bounding box center [258, 503] width 306 height 18
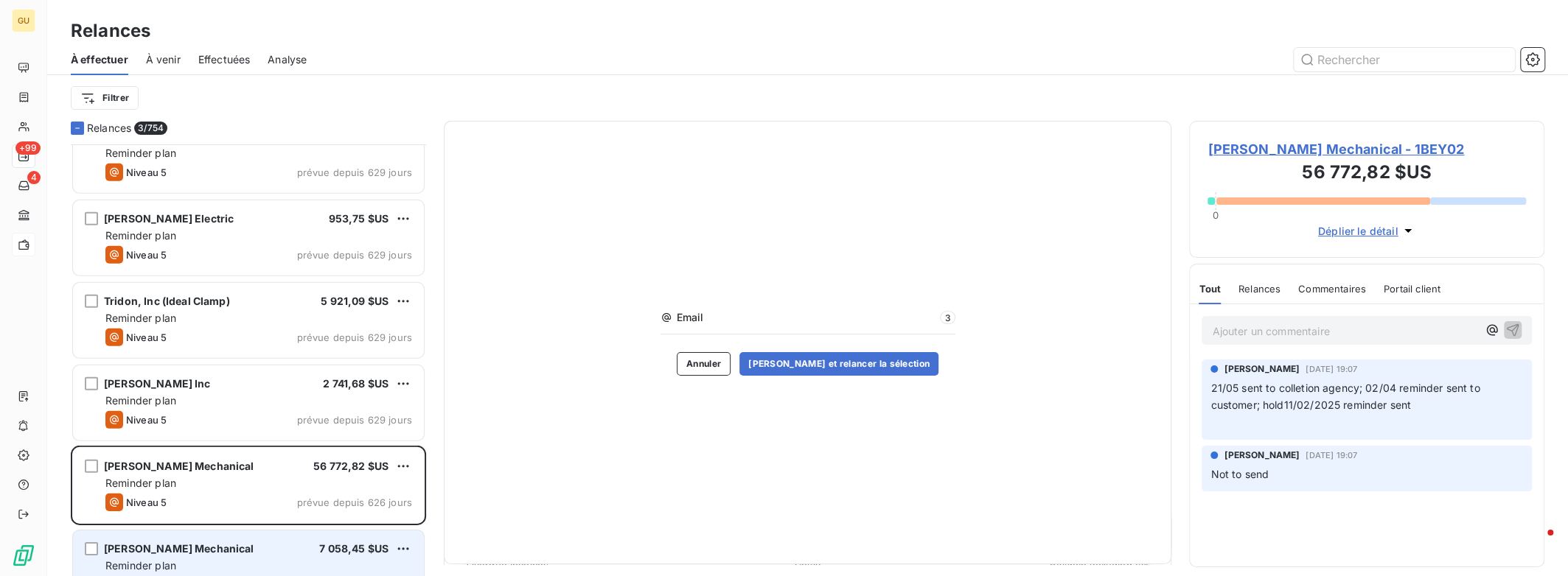
click at [249, 547] on div "[PERSON_NAME] Mechanical 7 058,45 $US" at bounding box center [258, 549] width 306 height 13
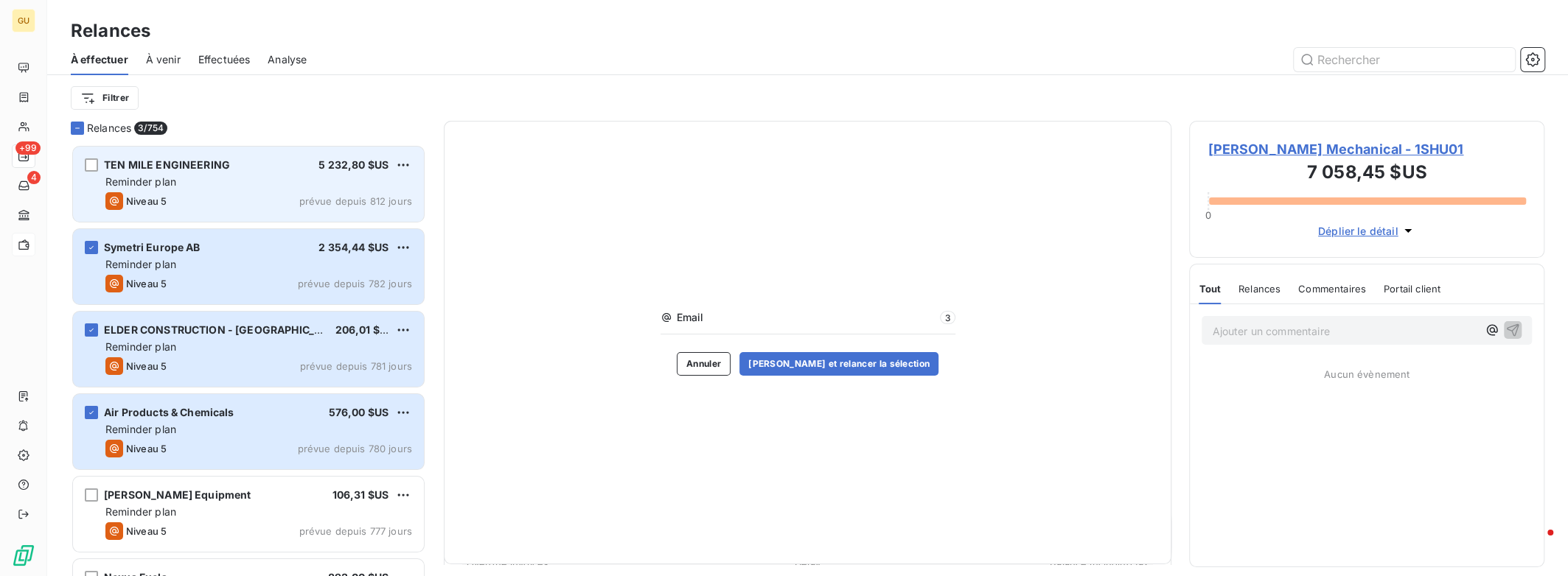
click at [122, 165] on span "TEN MILE ENGINEERING" at bounding box center [167, 164] width 126 height 12
